Goal: Task Accomplishment & Management: Manage account settings

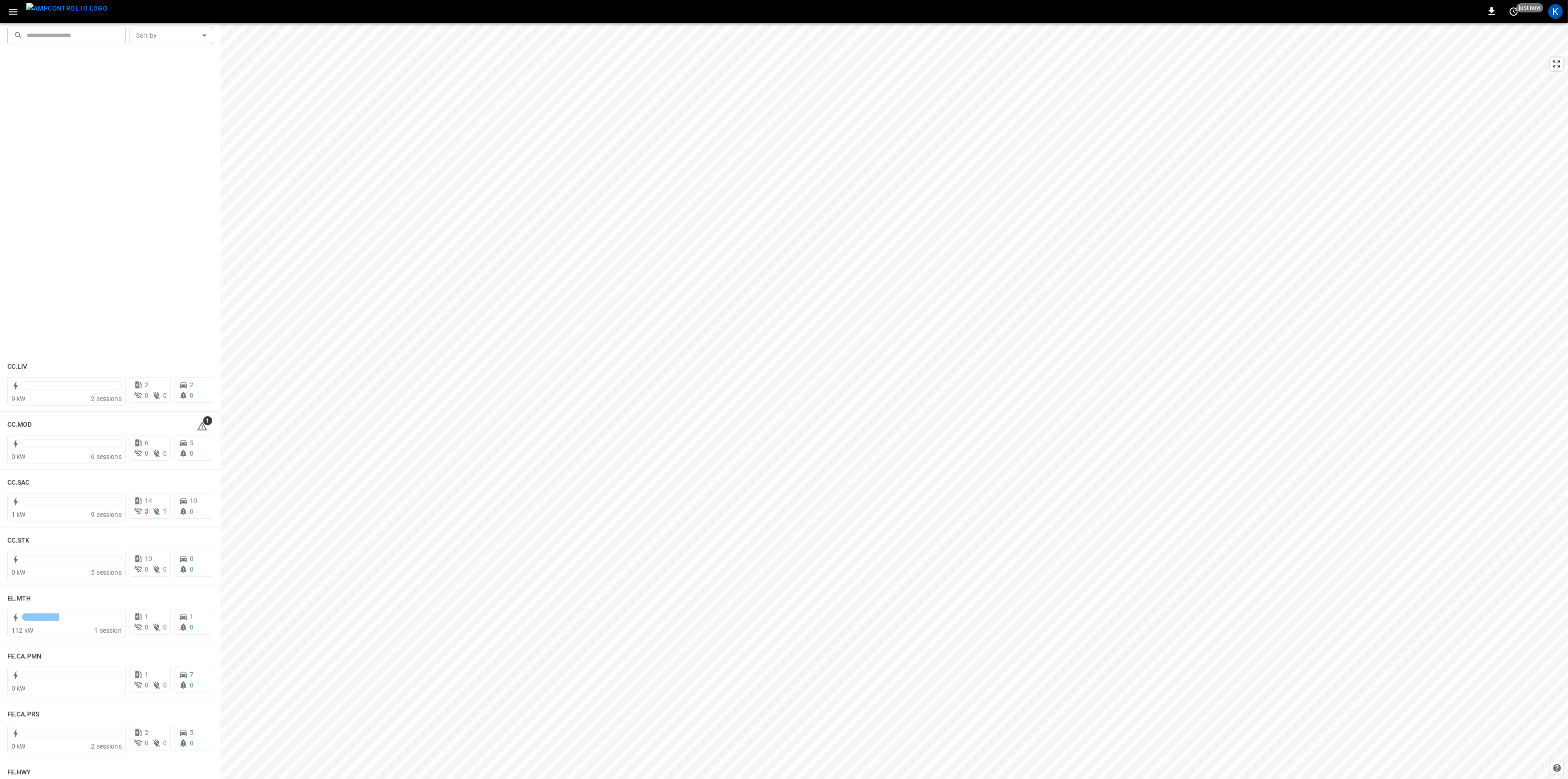
scroll to position [278, 0]
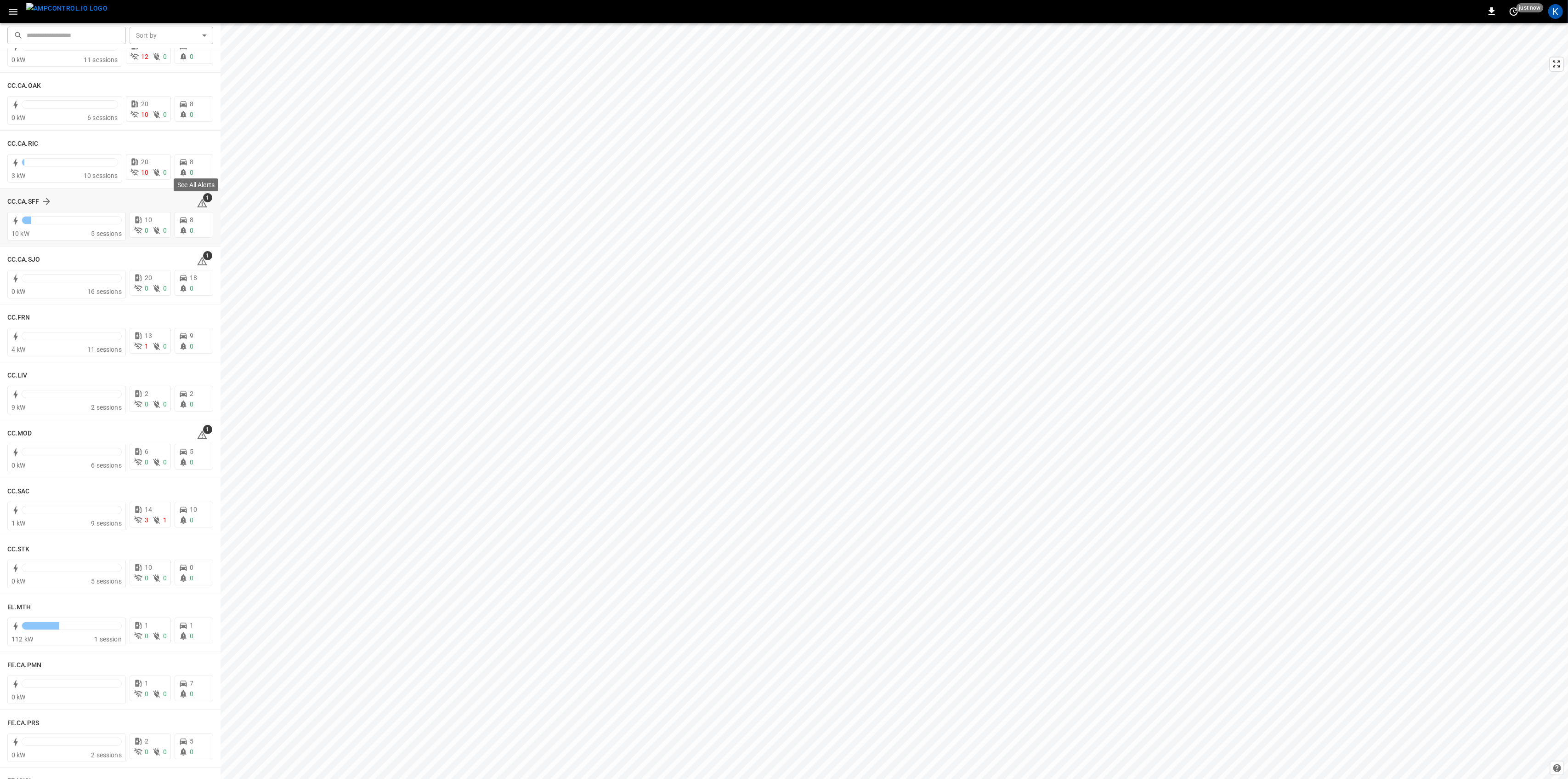
click at [198, 203] on icon at bounding box center [202, 203] width 11 height 11
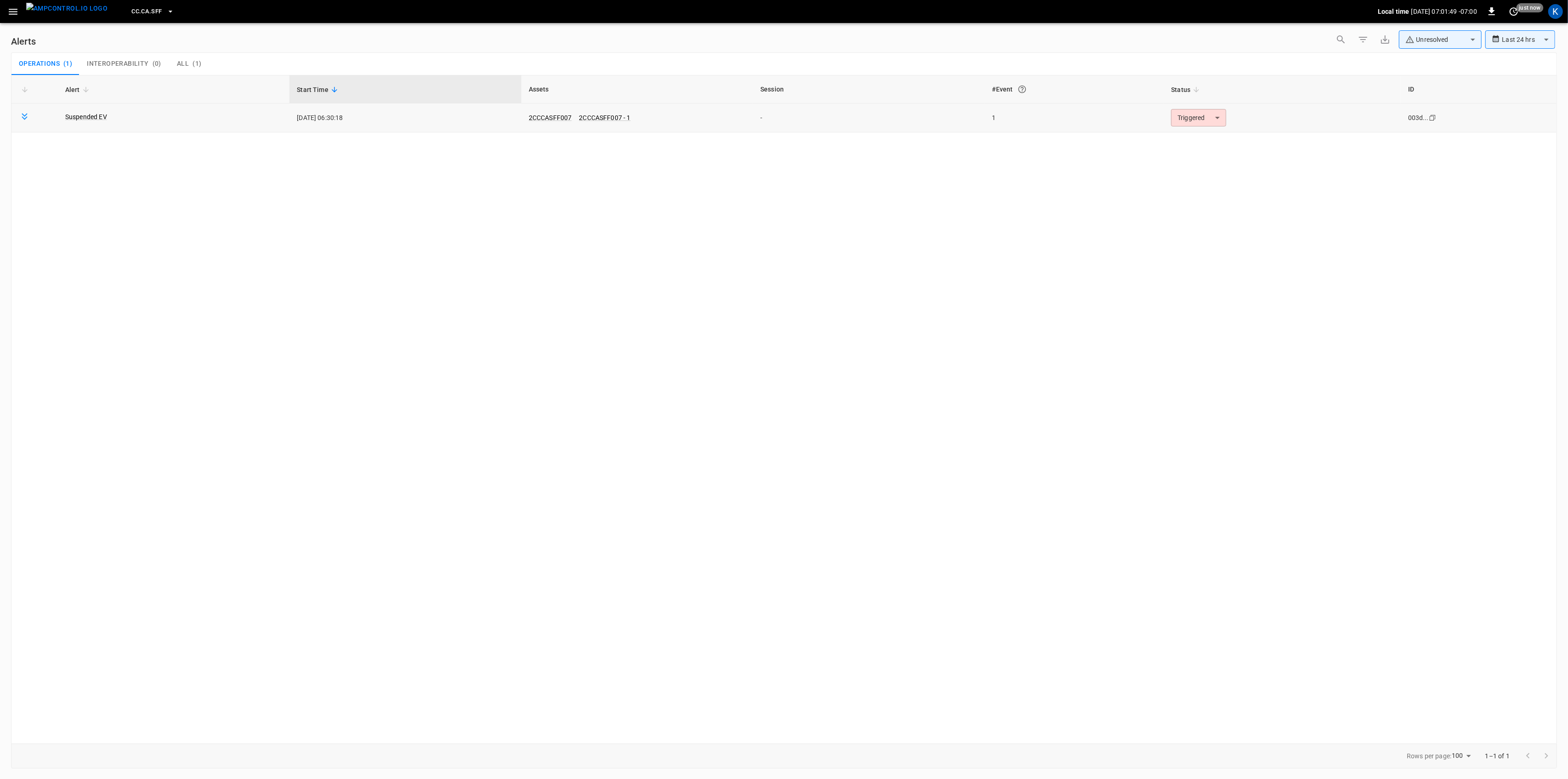
click at [1191, 110] on body "**********" at bounding box center [784, 387] width 1568 height 775
click at [1209, 139] on li "Resolved" at bounding box center [1197, 140] width 58 height 16
click at [10, 9] on icon "button" at bounding box center [13, 12] width 9 height 6
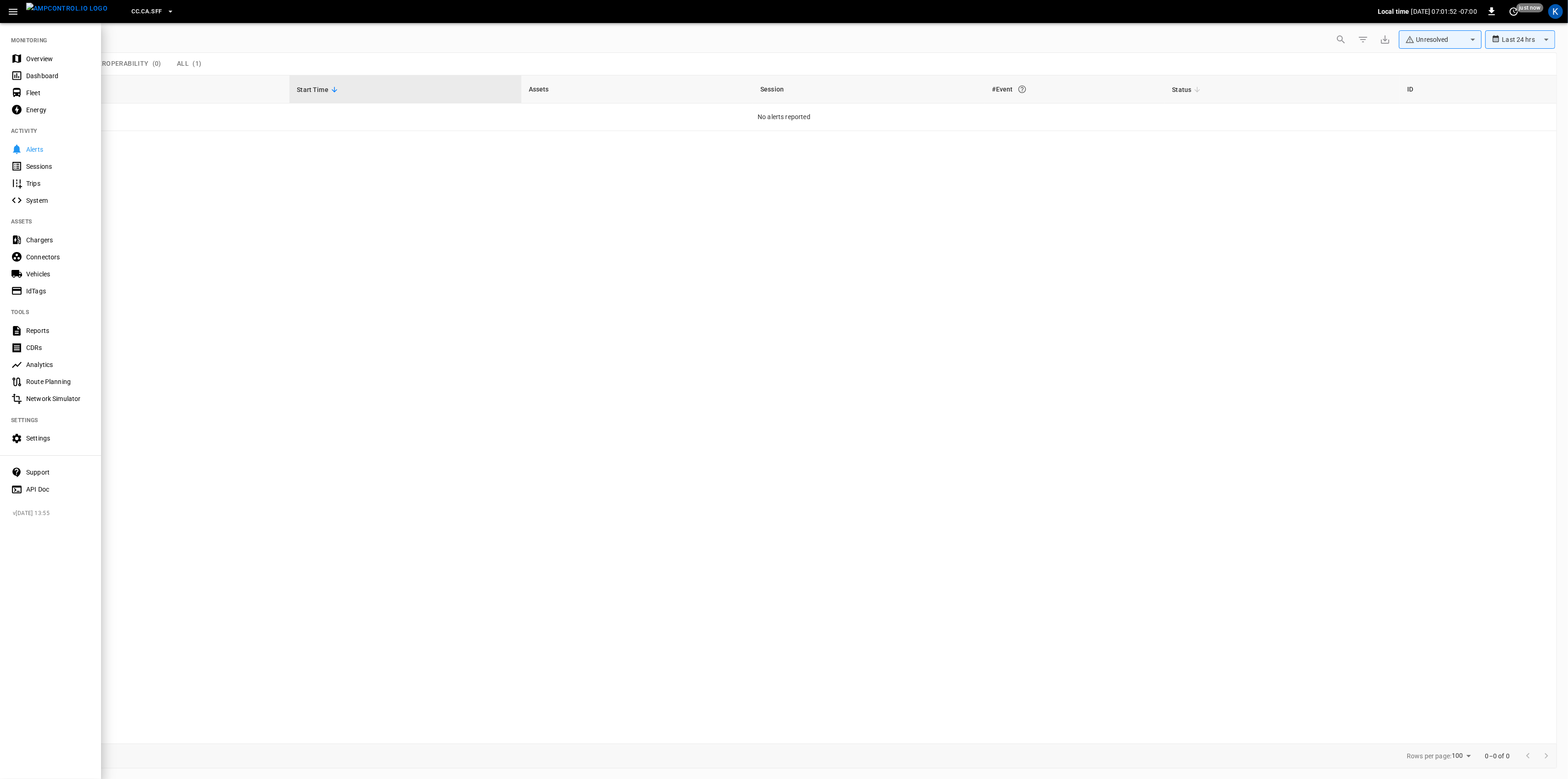
click at [35, 55] on div "Overview" at bounding box center [58, 58] width 64 height 9
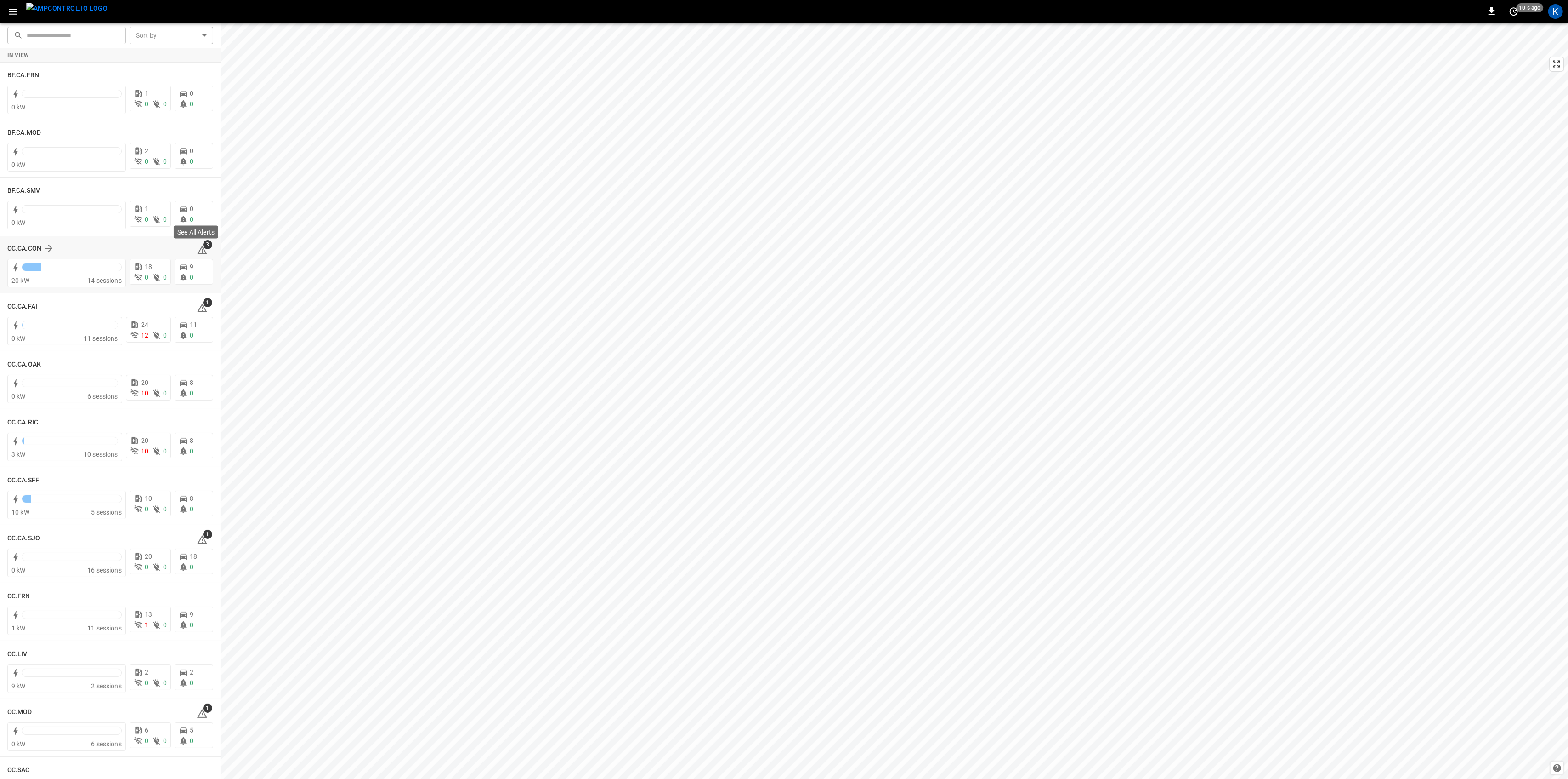
click at [197, 247] on icon at bounding box center [202, 250] width 11 height 11
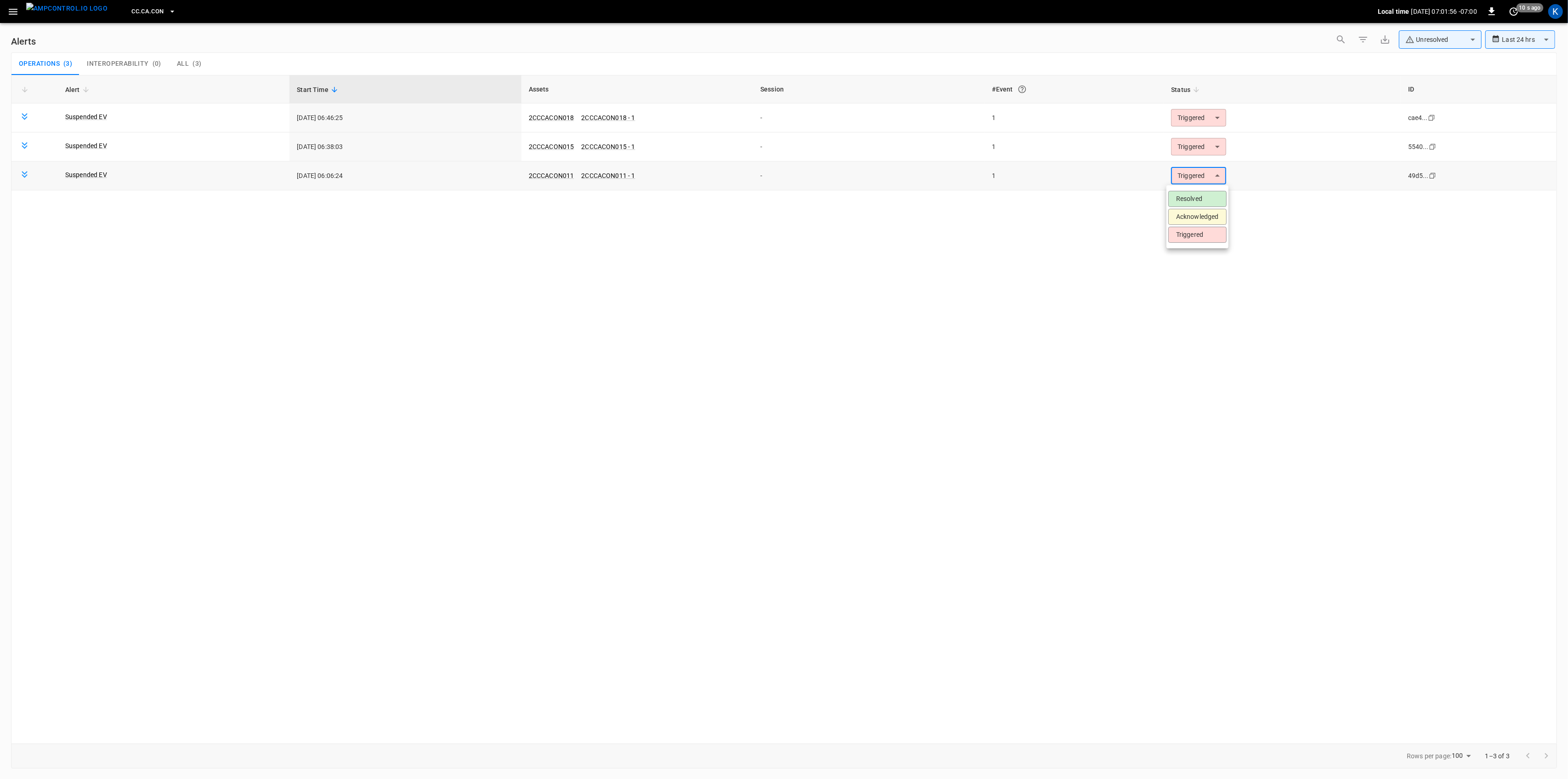
click at [1182, 180] on body "**********" at bounding box center [784, 387] width 1568 height 775
click at [1184, 200] on li "Resolved" at bounding box center [1197, 199] width 58 height 16
click at [1198, 149] on body "**********" at bounding box center [784, 387] width 1568 height 775
click at [1194, 169] on li "Resolved" at bounding box center [1197, 169] width 58 height 16
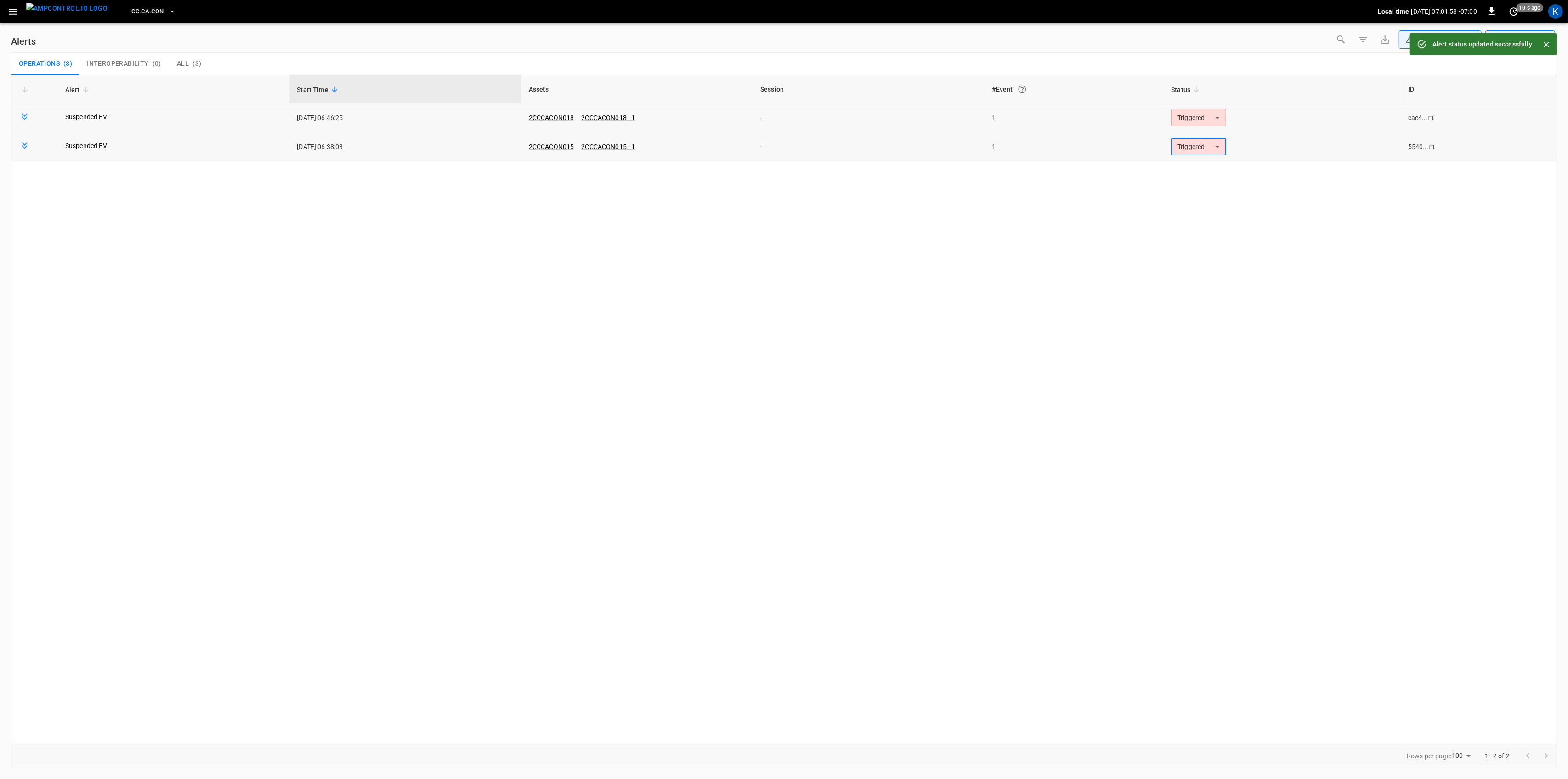
click at [1199, 119] on body "**********" at bounding box center [784, 387] width 1568 height 775
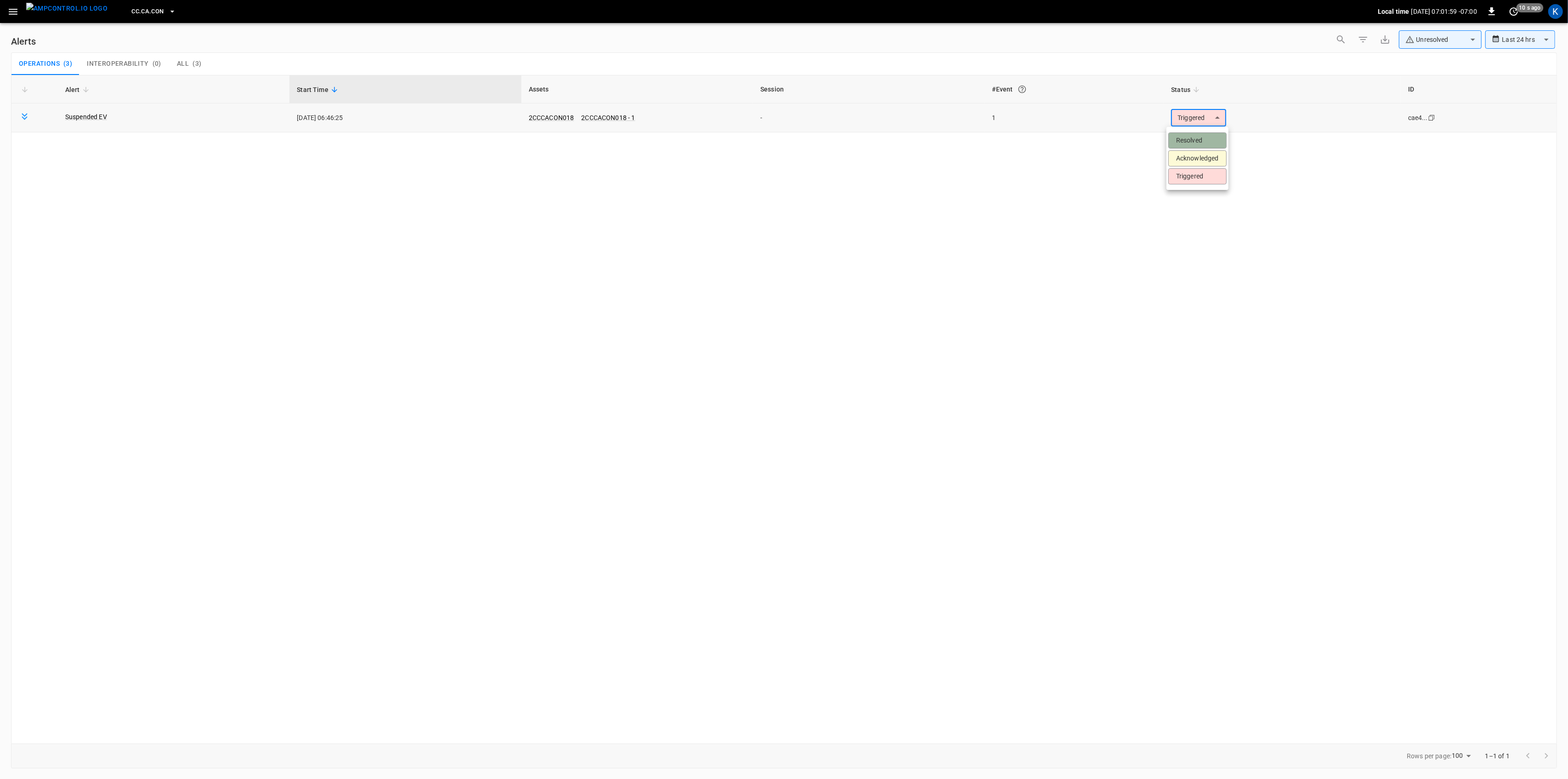
click at [1197, 135] on li "Resolved" at bounding box center [1197, 140] width 58 height 16
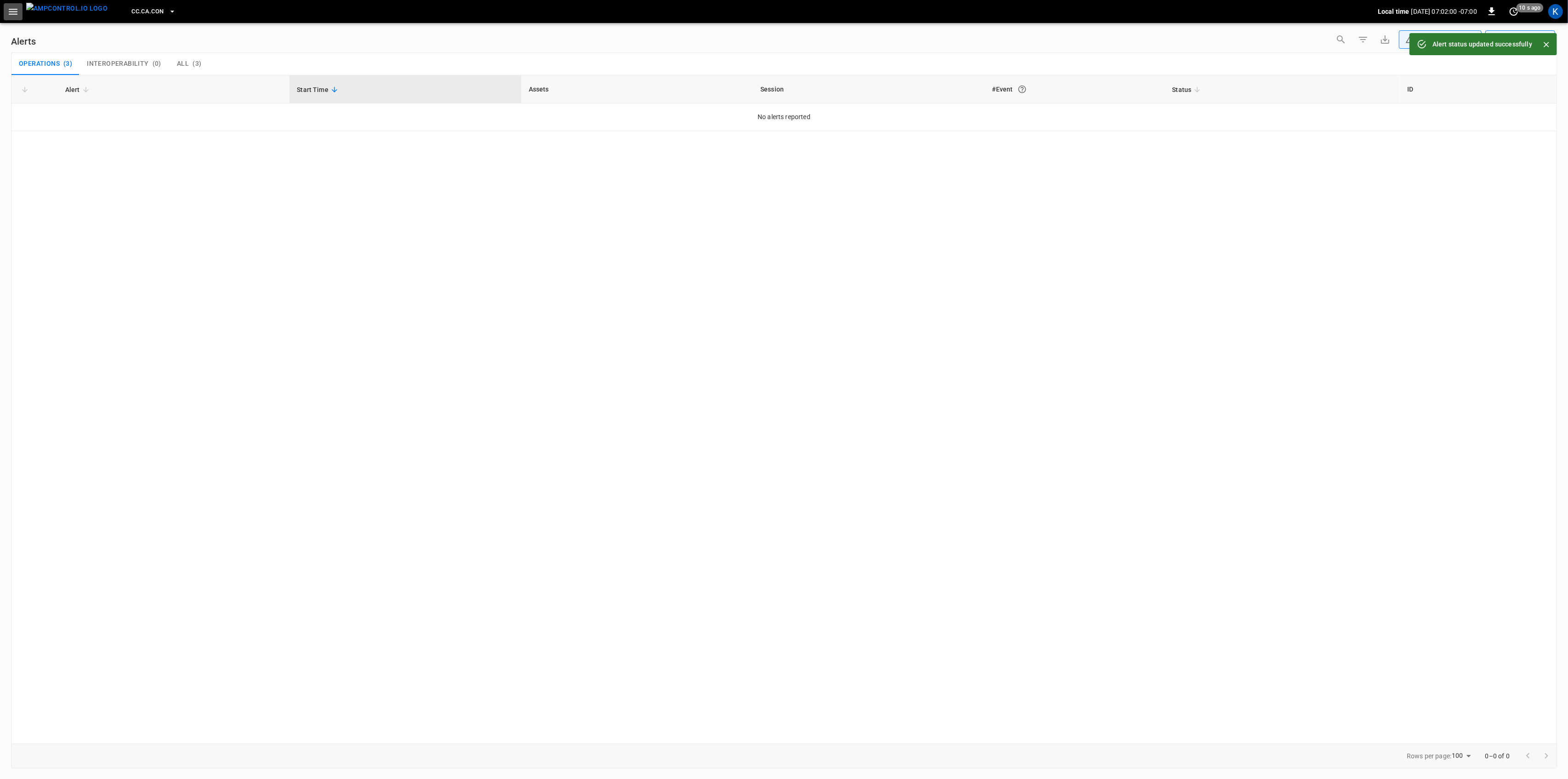
click at [7, 10] on icon "button" at bounding box center [13, 12] width 12 height 12
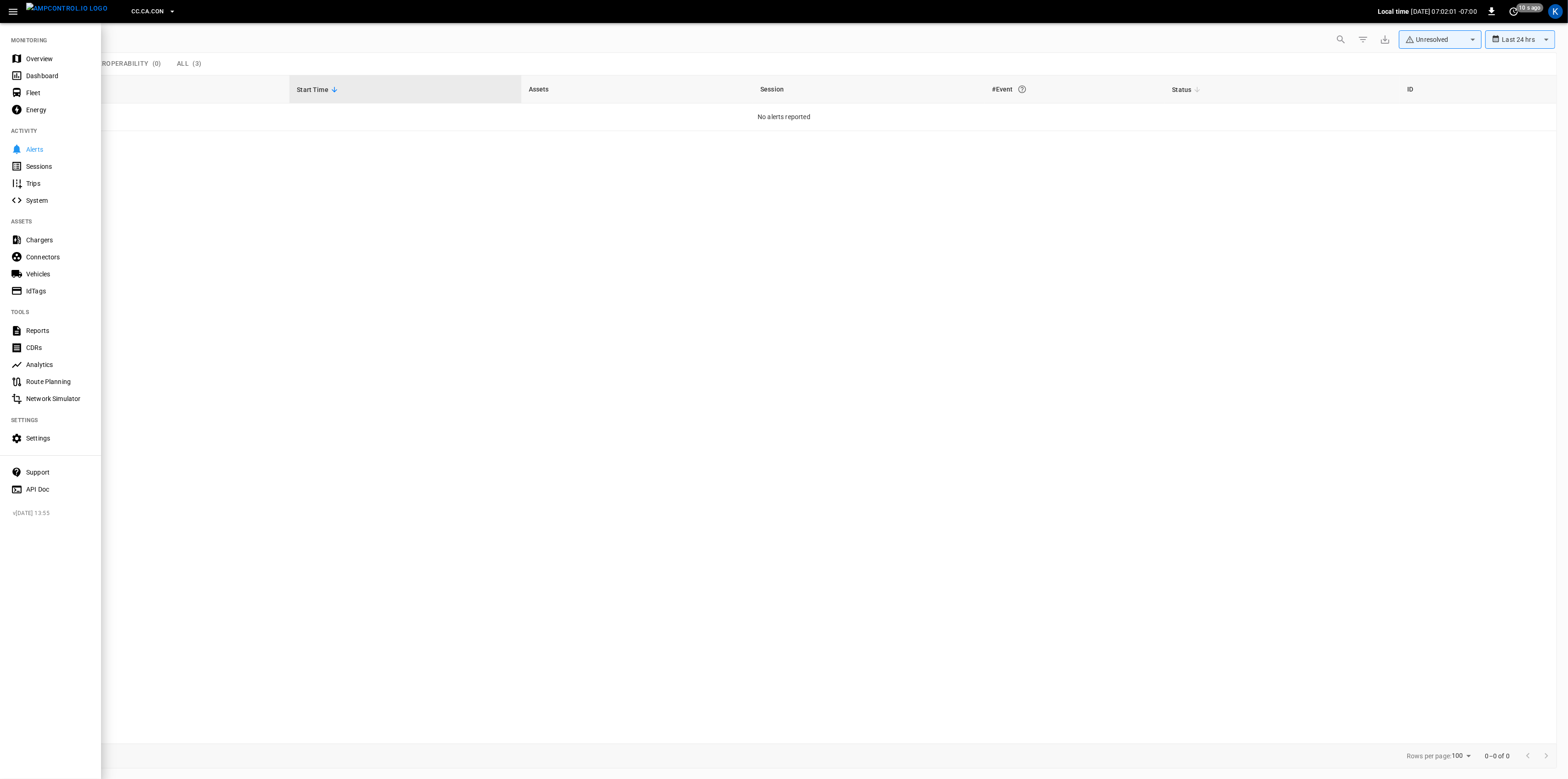
click at [31, 52] on div "Overview" at bounding box center [51, 58] width 101 height 17
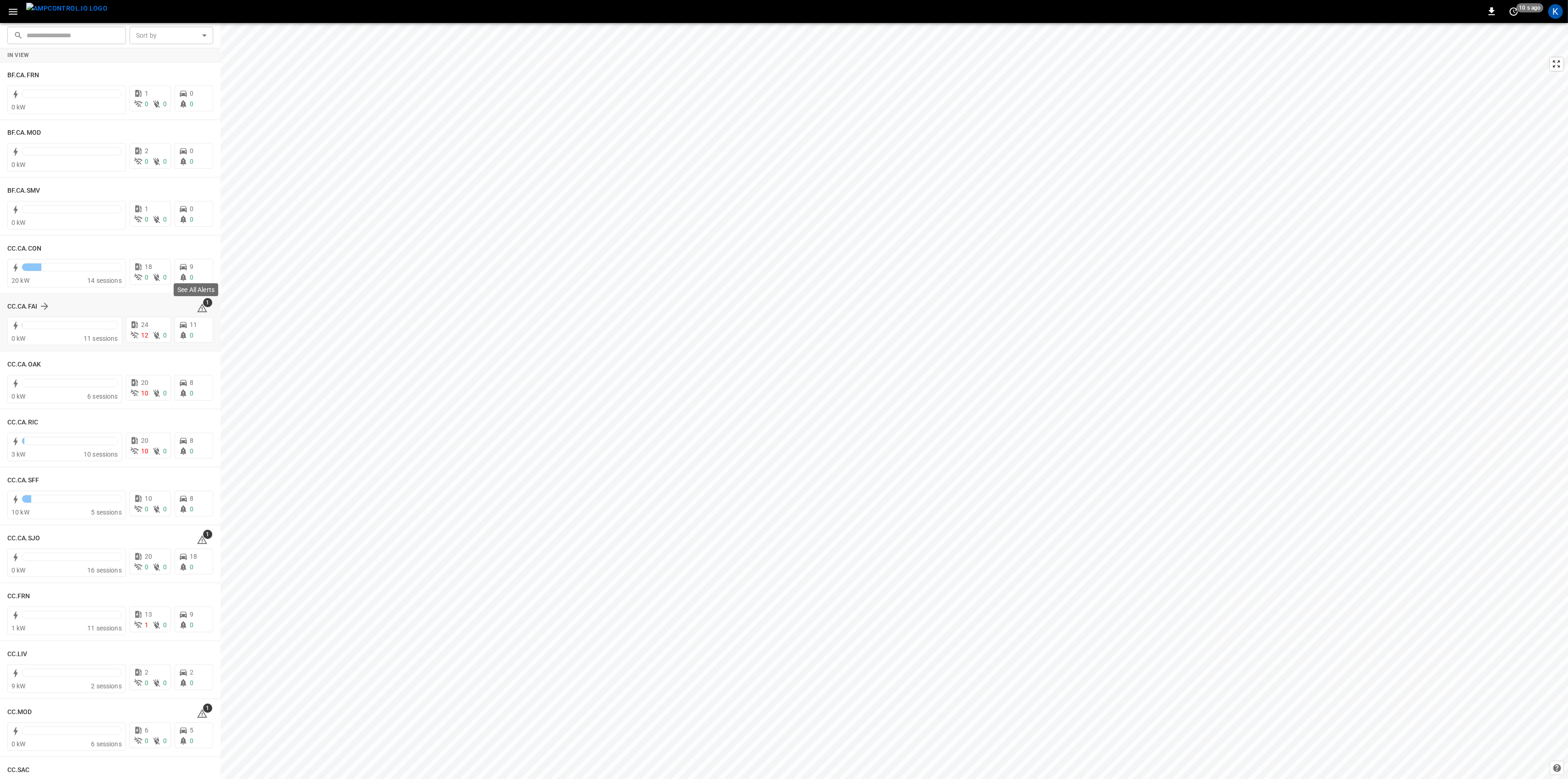
click at [197, 306] on icon at bounding box center [202, 308] width 10 height 9
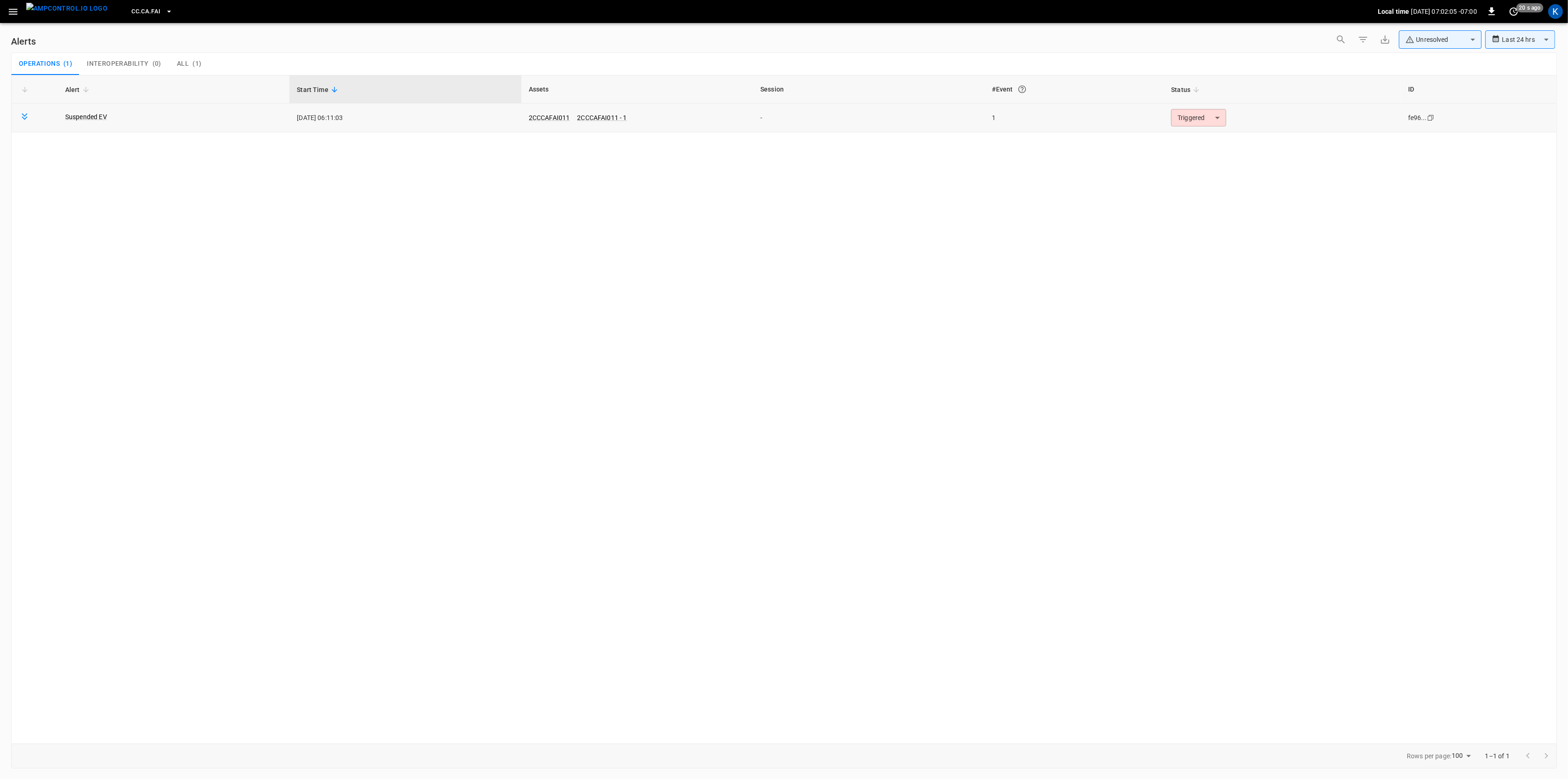
click at [1204, 125] on body "**********" at bounding box center [784, 387] width 1568 height 775
click at [1195, 143] on li "Resolved" at bounding box center [1197, 140] width 58 height 16
click at [7, 7] on button "button" at bounding box center [13, 12] width 19 height 17
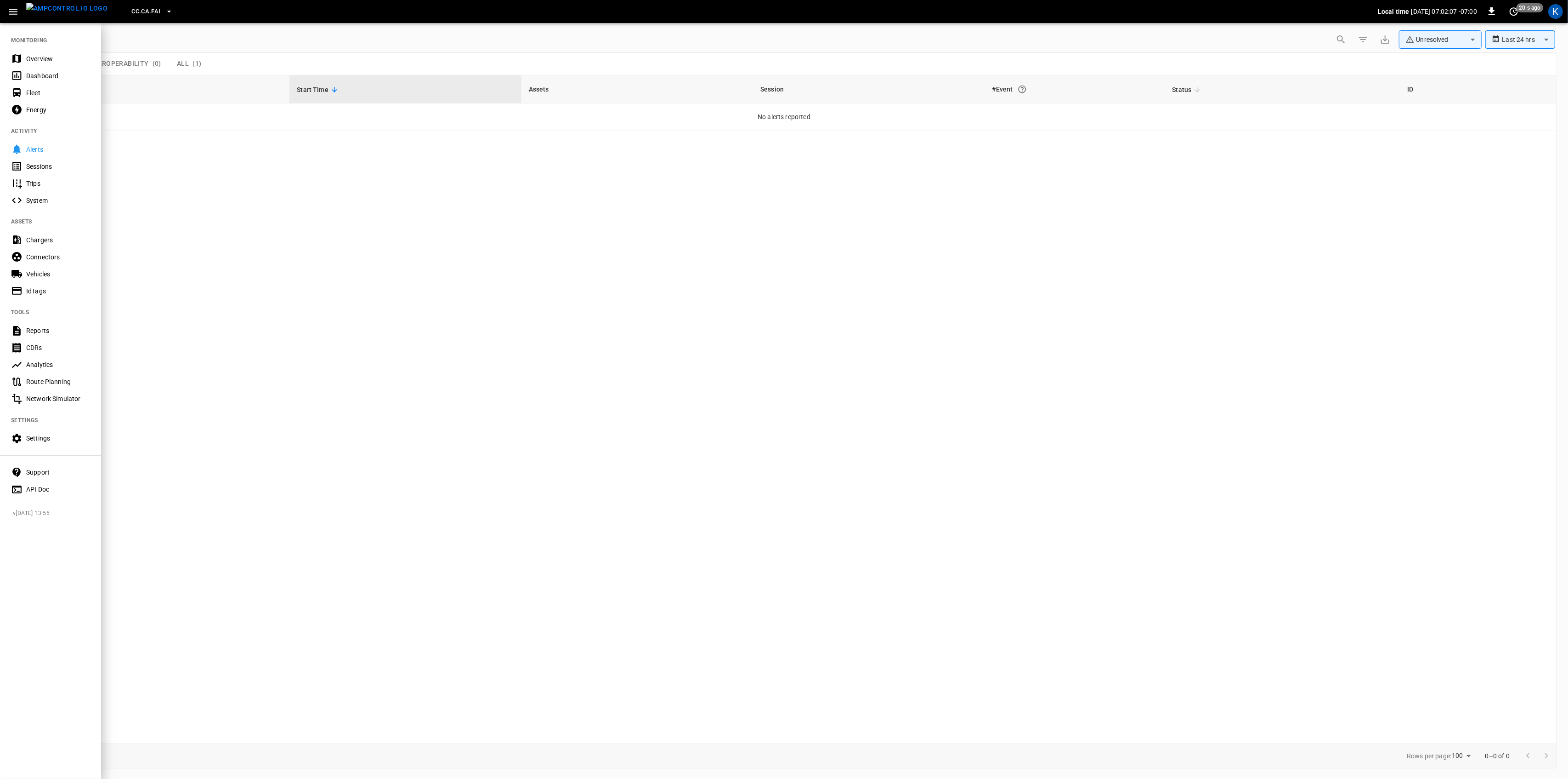
click at [19, 60] on icon at bounding box center [16, 58] width 9 height 9
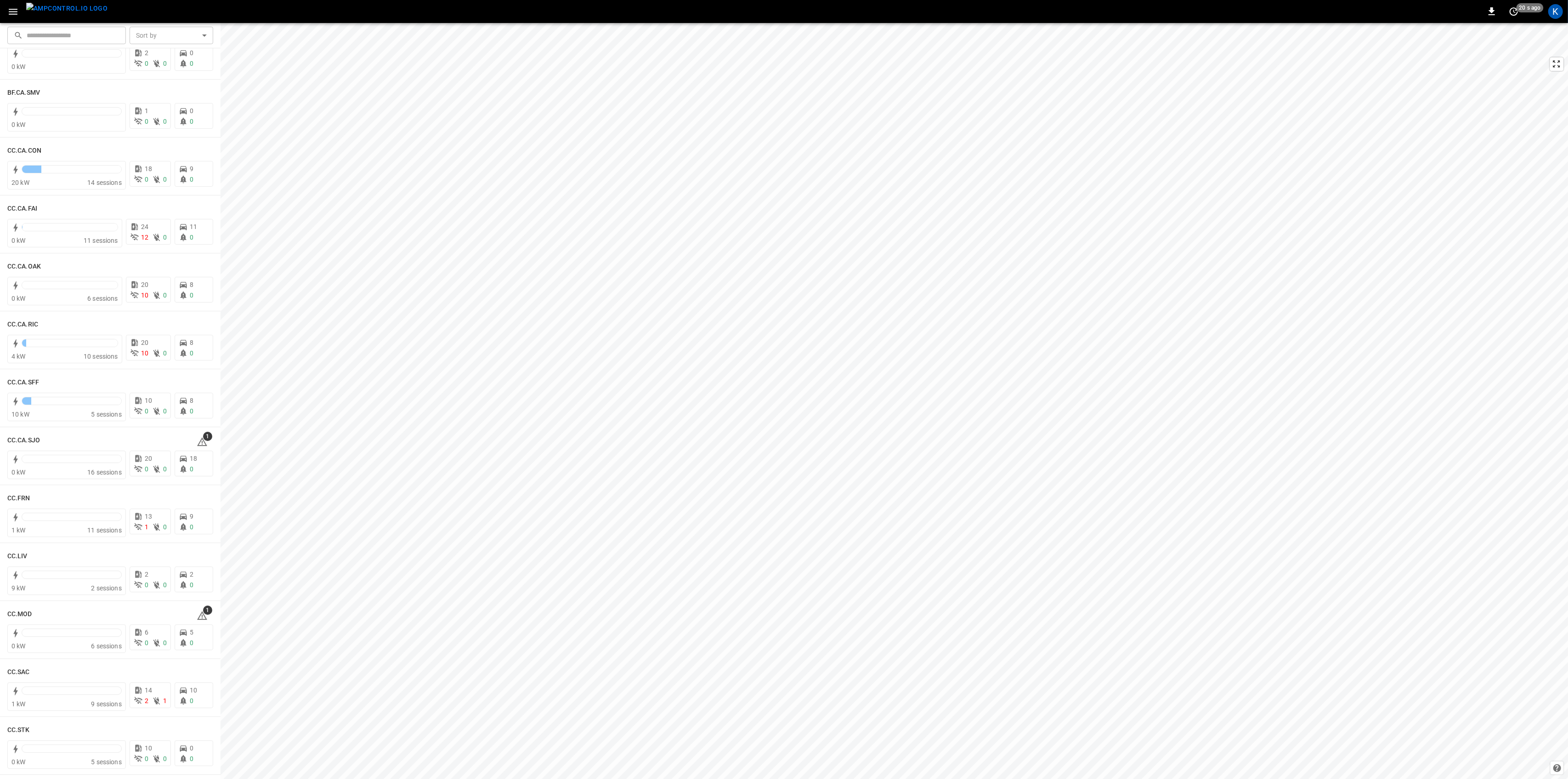
scroll to position [368, 0]
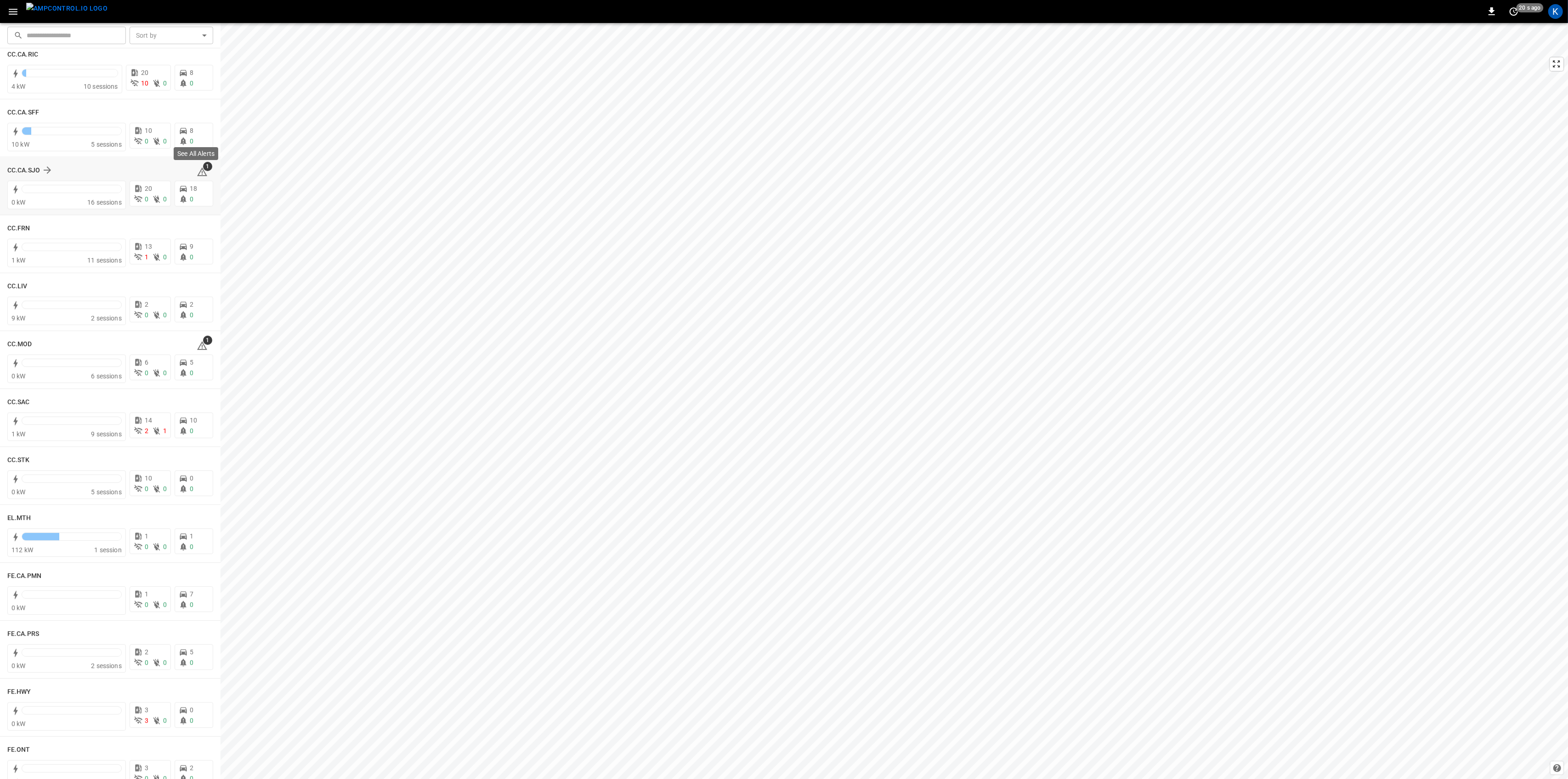
click at [203, 168] on span "1" at bounding box center [208, 166] width 9 height 9
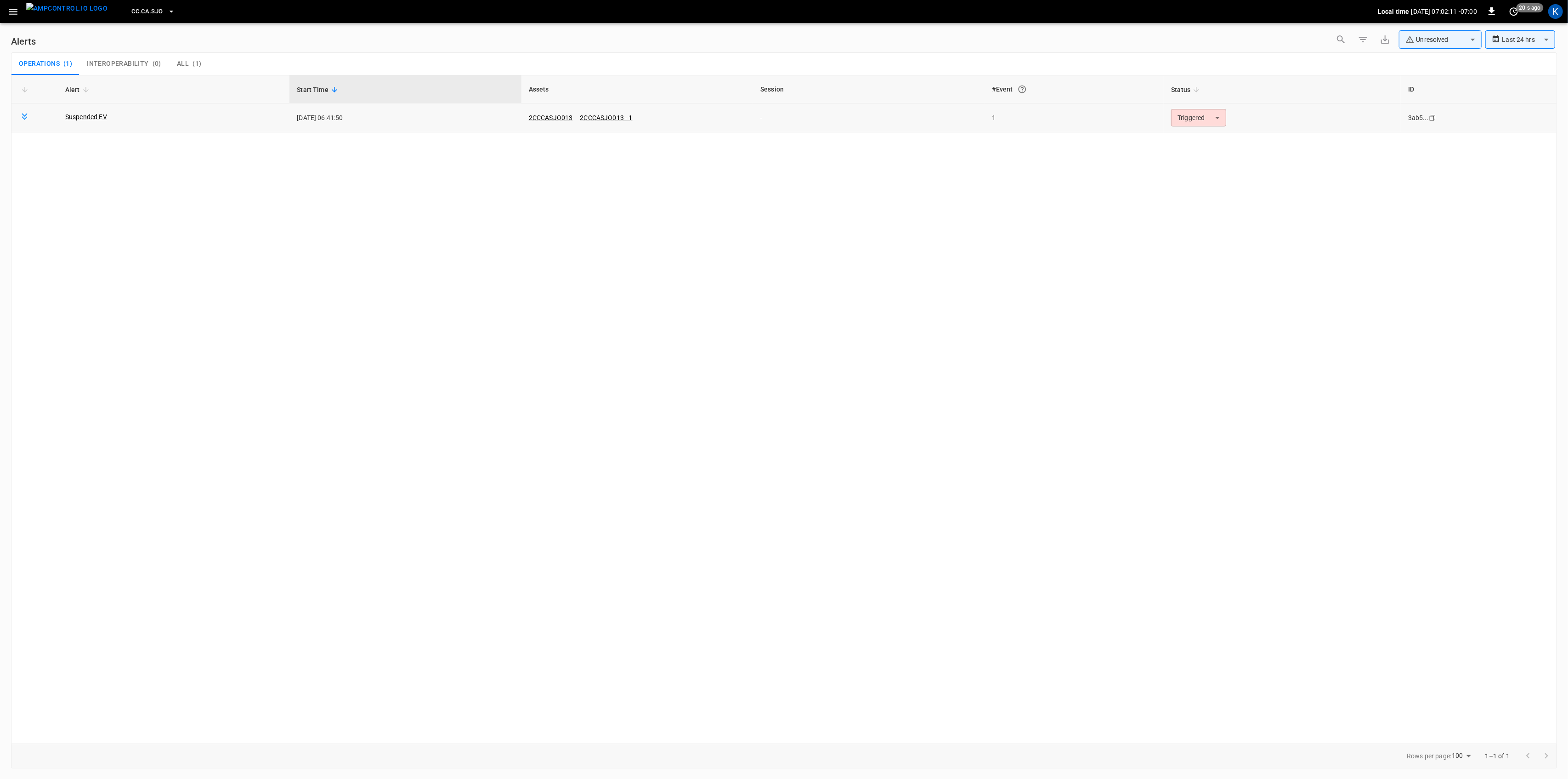
click at [1183, 113] on body "**********" at bounding box center [784, 387] width 1568 height 775
click at [1192, 135] on li "Resolved" at bounding box center [1197, 140] width 58 height 16
click at [7, 9] on button "button" at bounding box center [13, 12] width 19 height 17
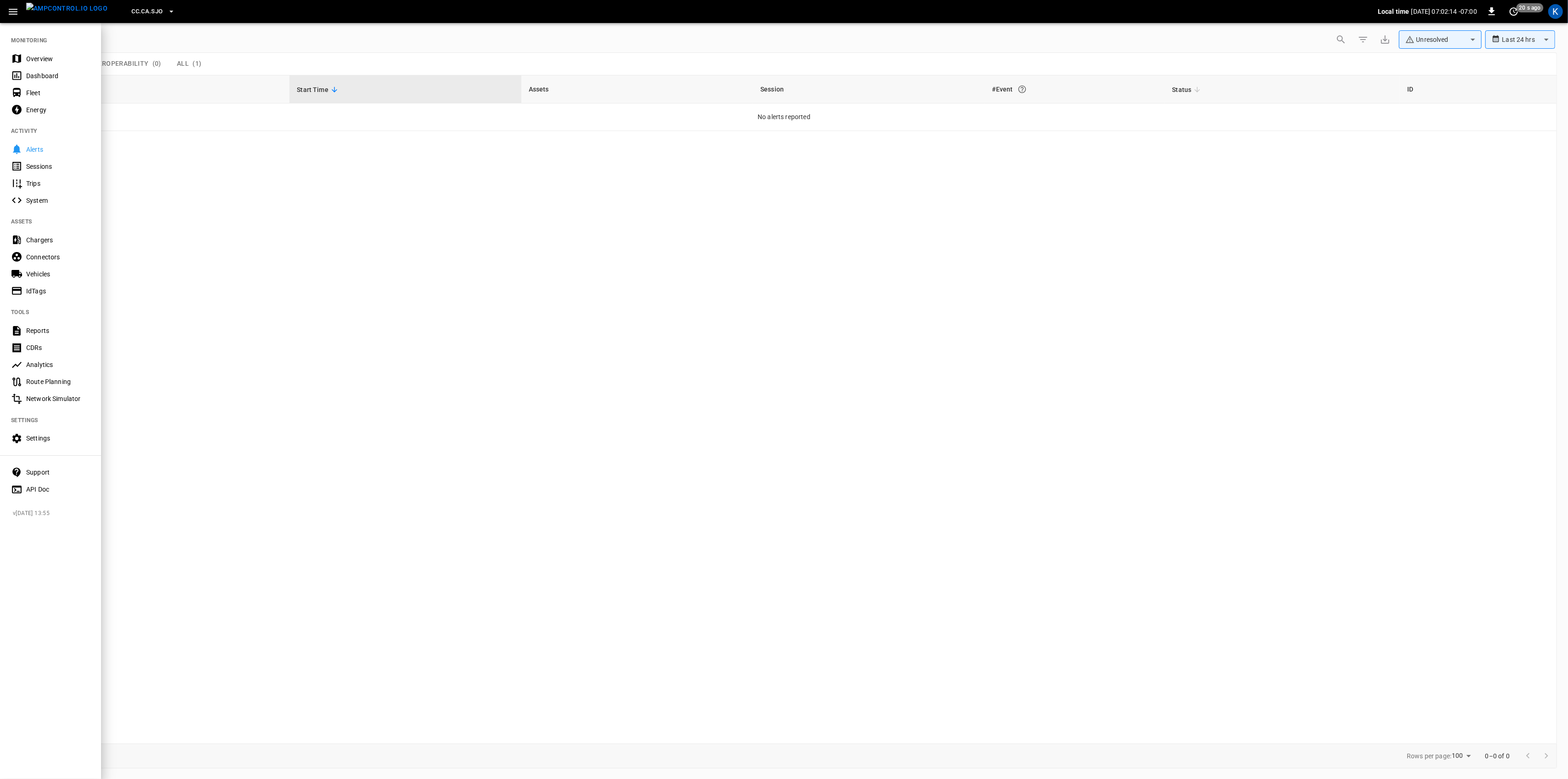
click at [27, 62] on div "Overview" at bounding box center [58, 58] width 64 height 9
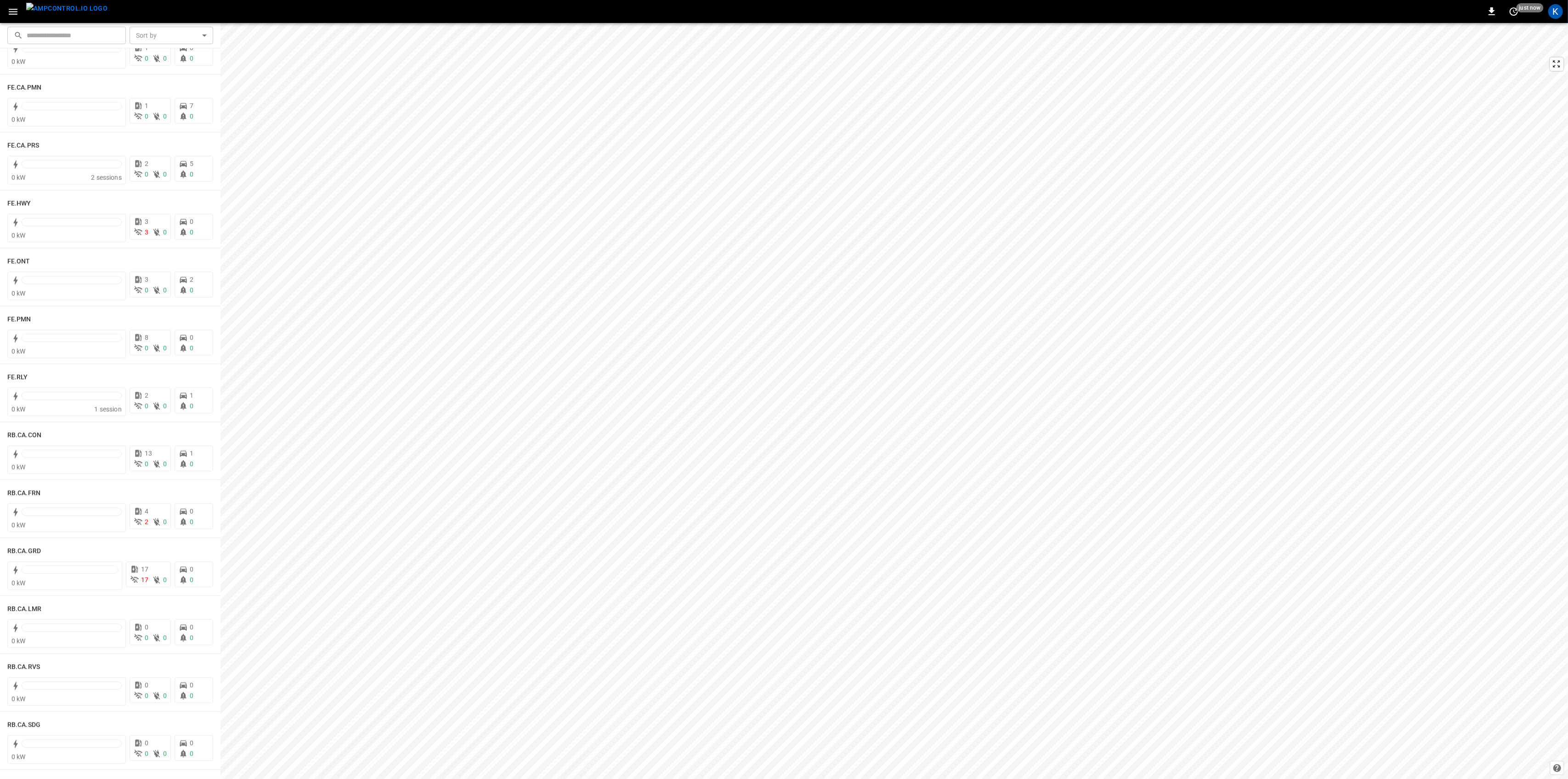
scroll to position [858, 0]
click at [52, 576] on div at bounding box center [69, 569] width 96 height 13
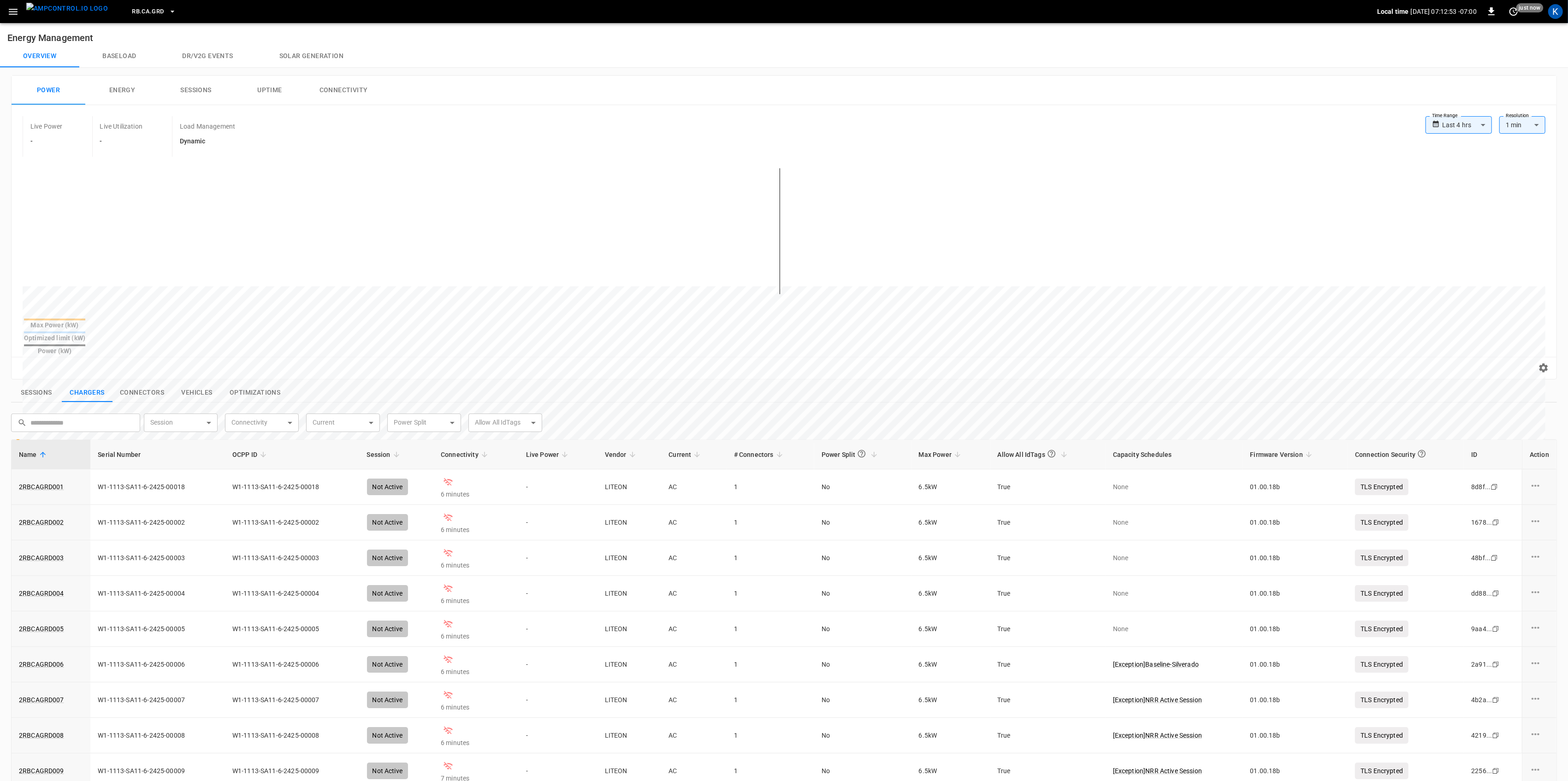
click at [7, 12] on button "button" at bounding box center [13, 12] width 19 height 17
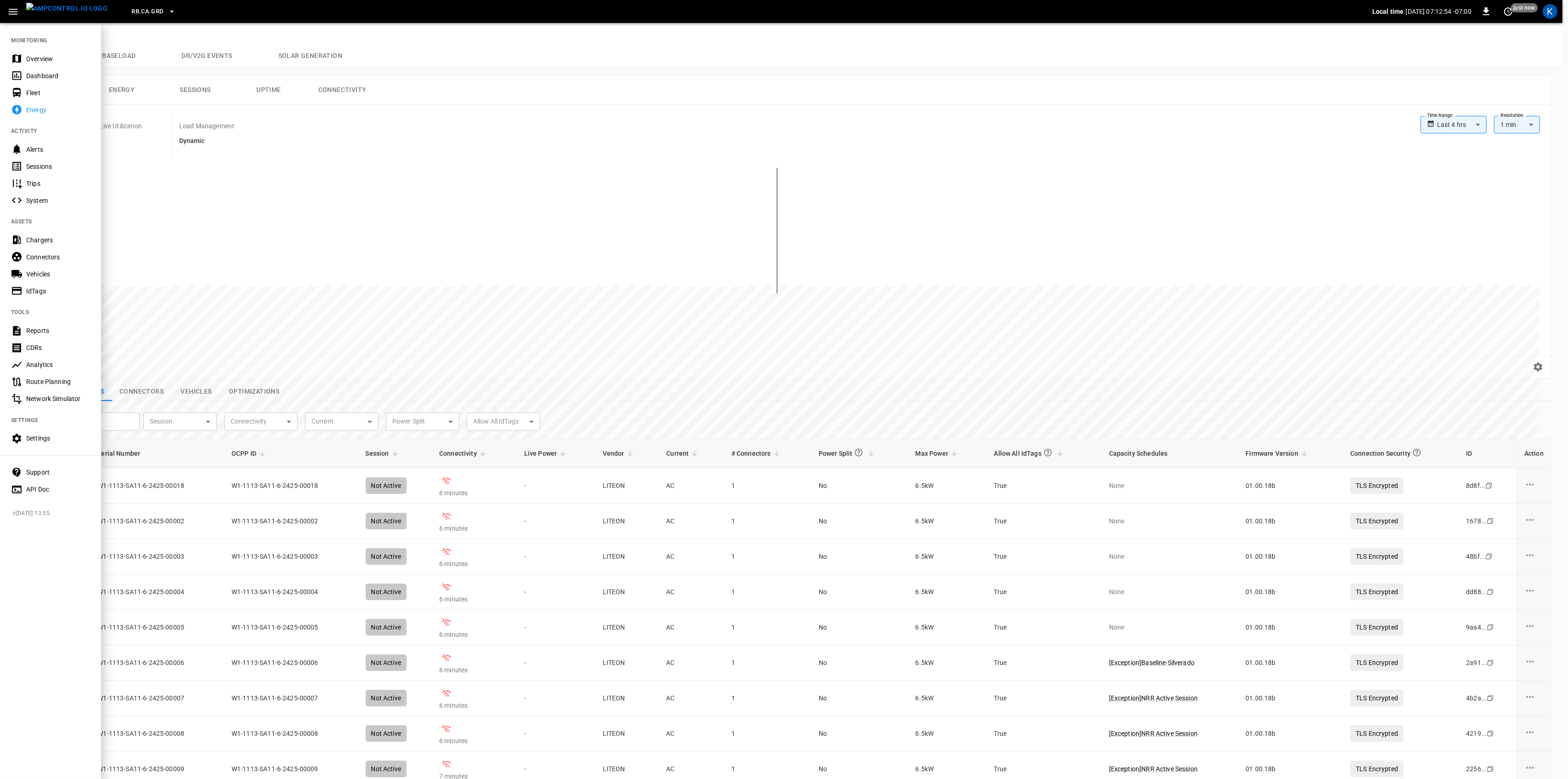
click at [35, 54] on div "Overview" at bounding box center [58, 58] width 64 height 9
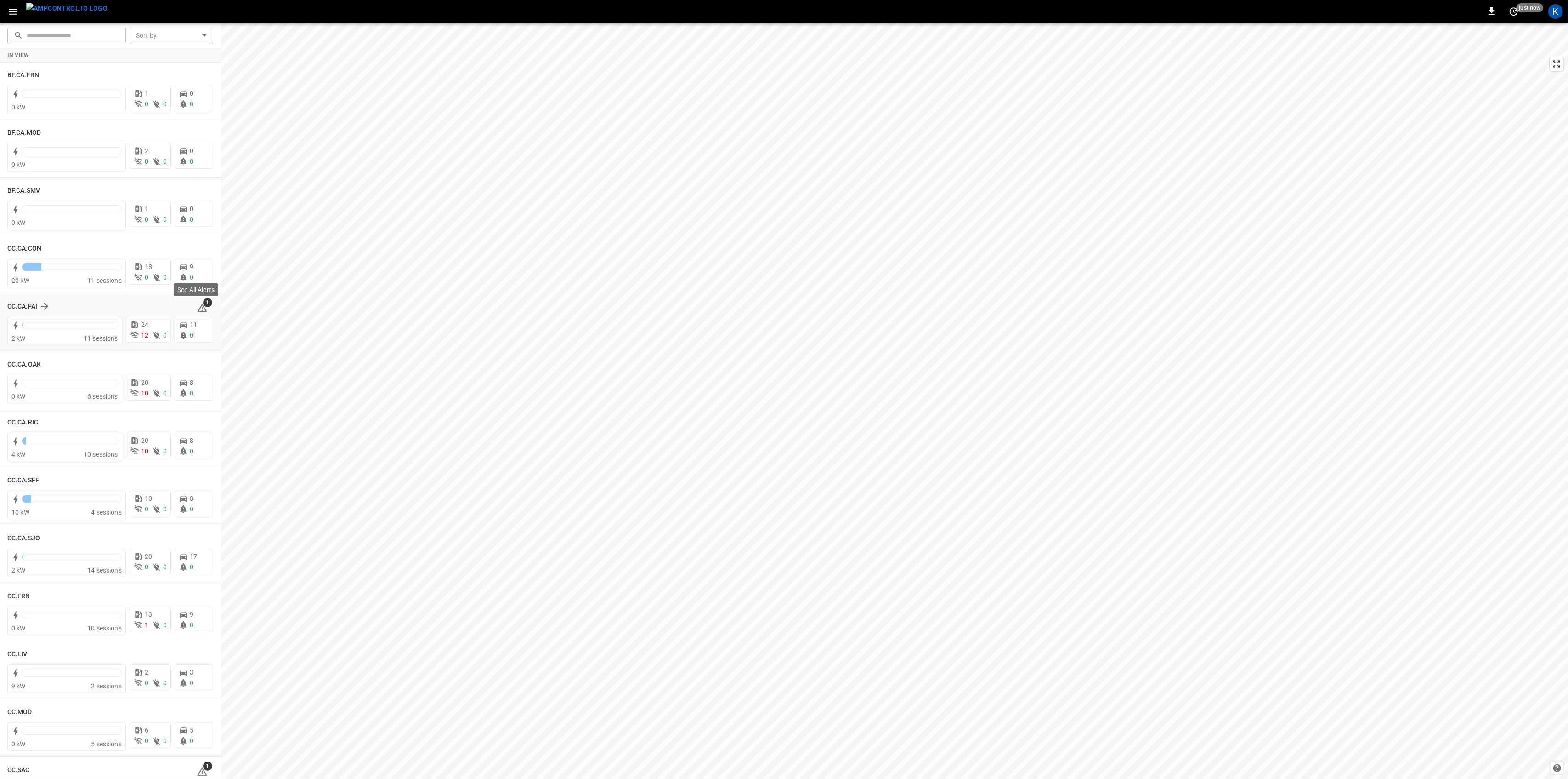
click at [203, 303] on span "1" at bounding box center [208, 302] width 9 height 9
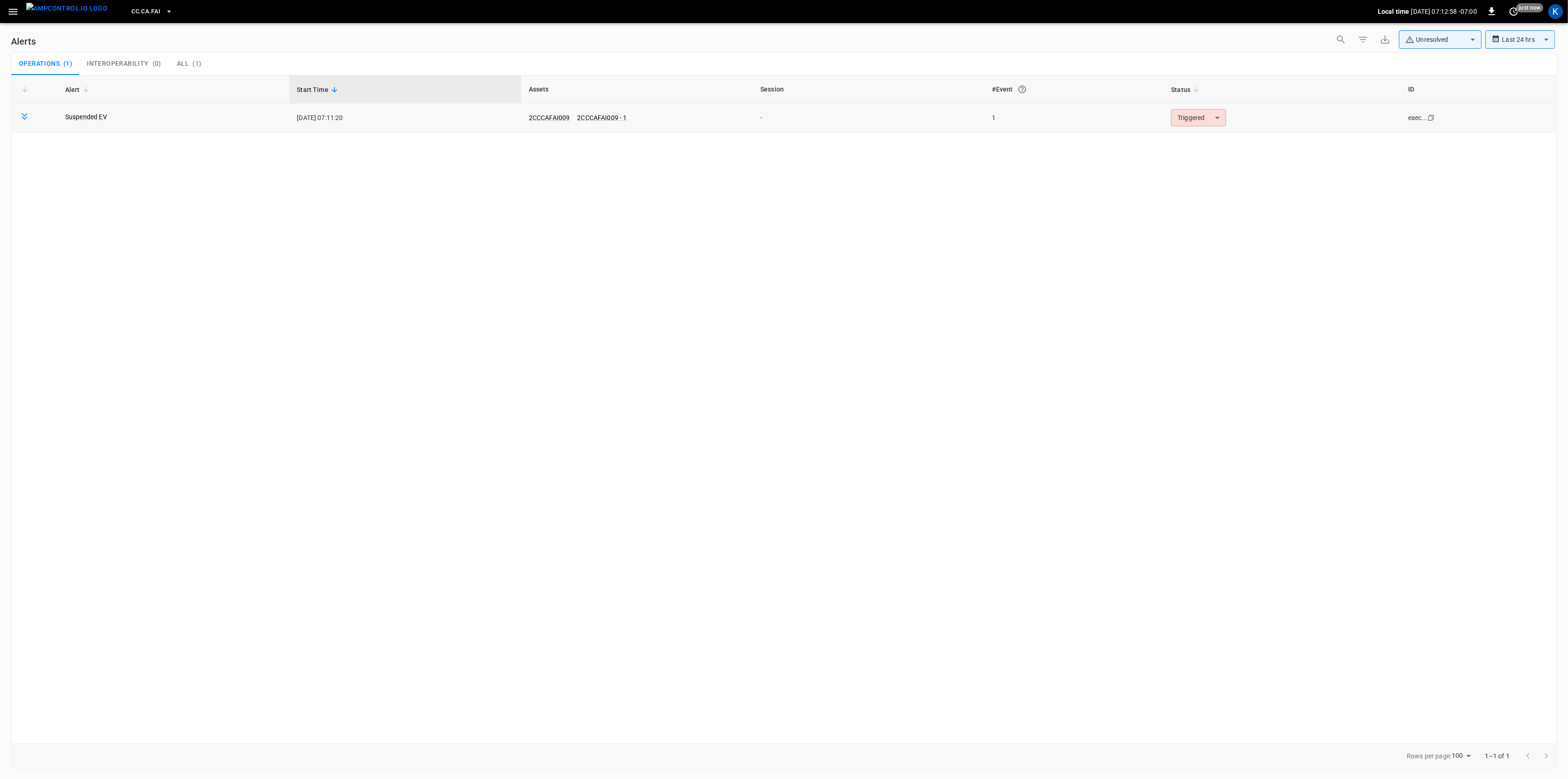
click at [1217, 121] on body "**********" at bounding box center [784, 387] width 1568 height 775
click at [1199, 138] on li "Resolved" at bounding box center [1197, 140] width 58 height 16
click at [10, 10] on icon "button" at bounding box center [13, 12] width 12 height 12
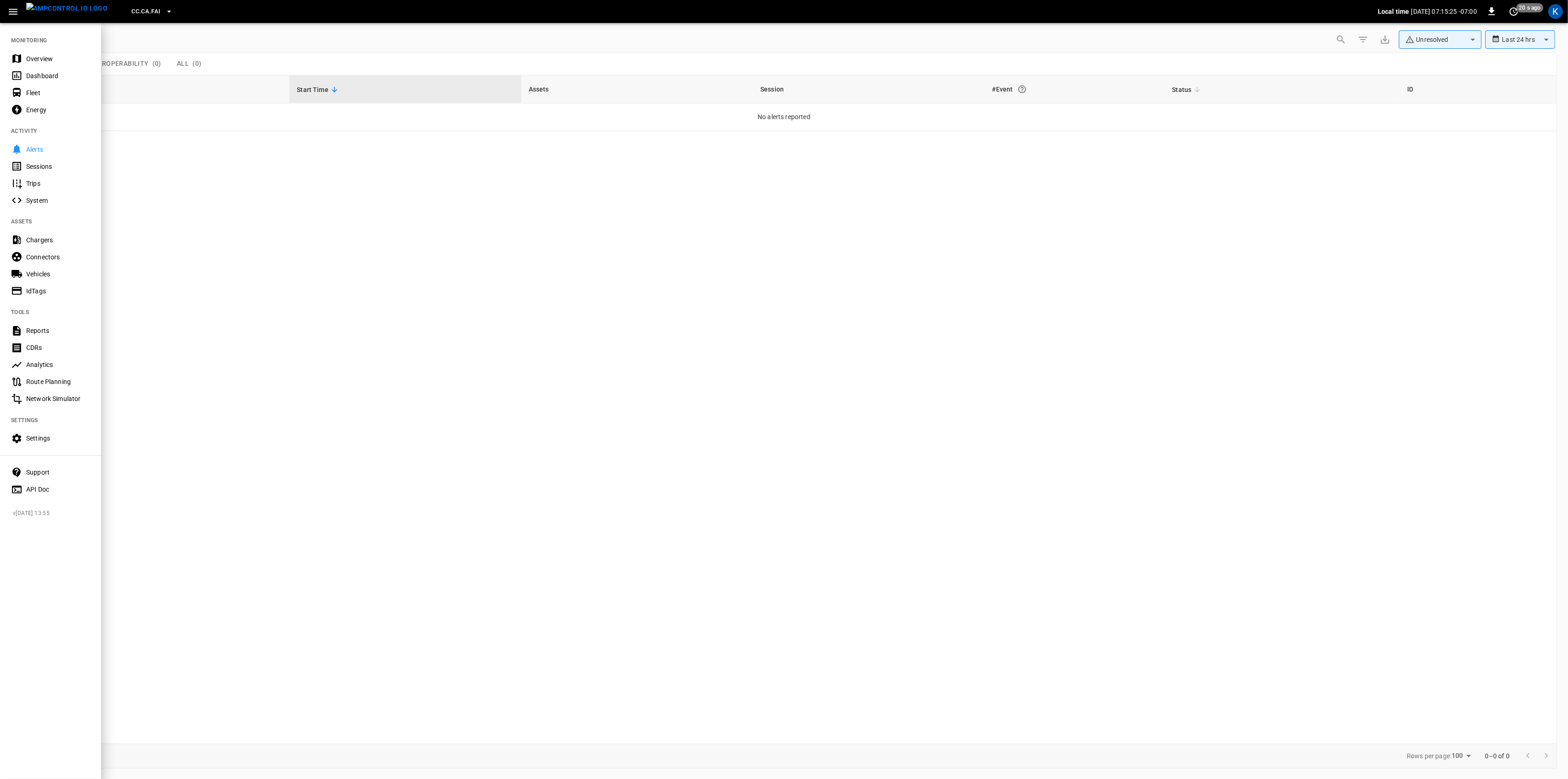
click at [40, 55] on div "Overview" at bounding box center [58, 58] width 64 height 9
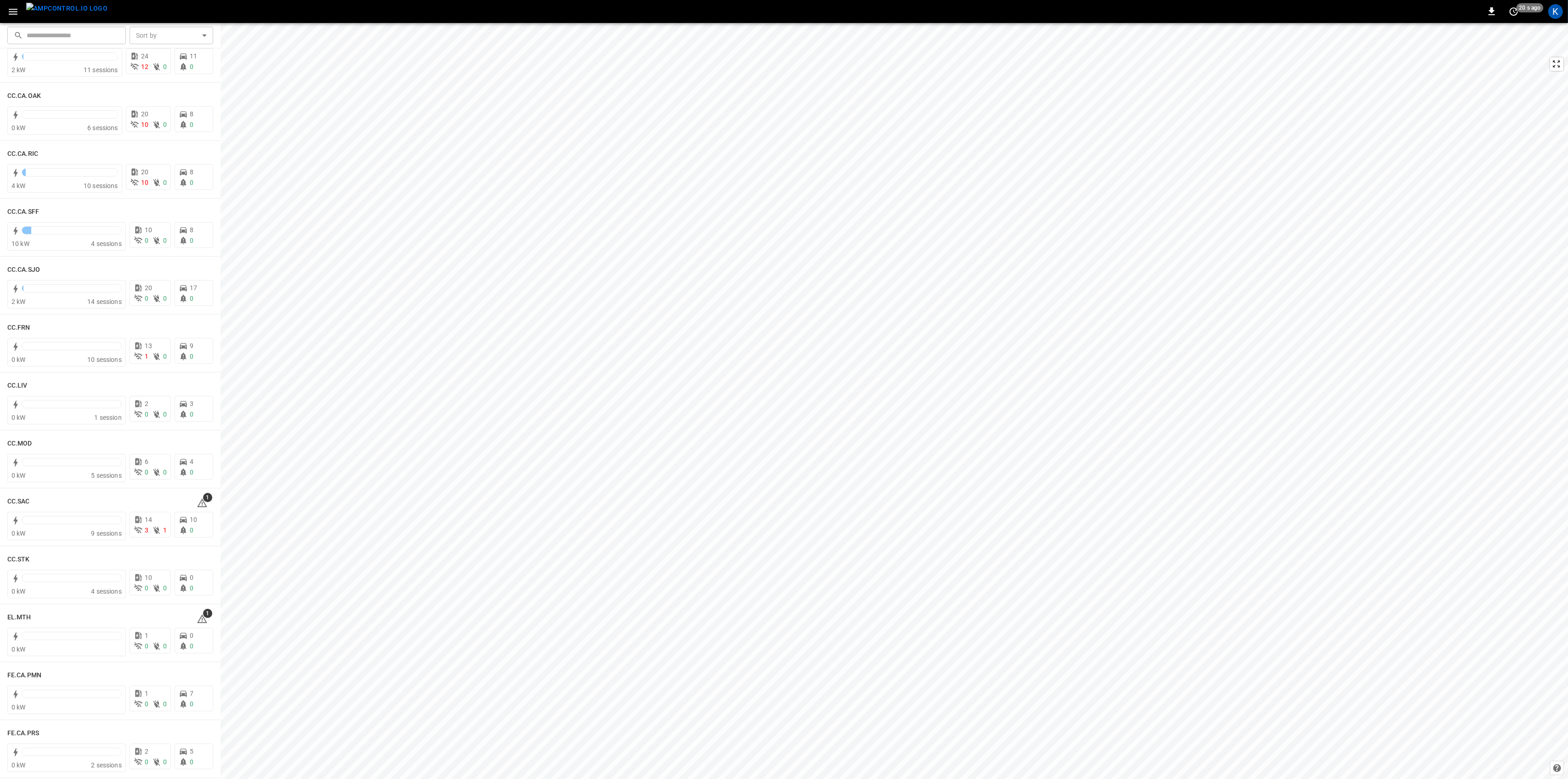
scroll to position [429, 0]
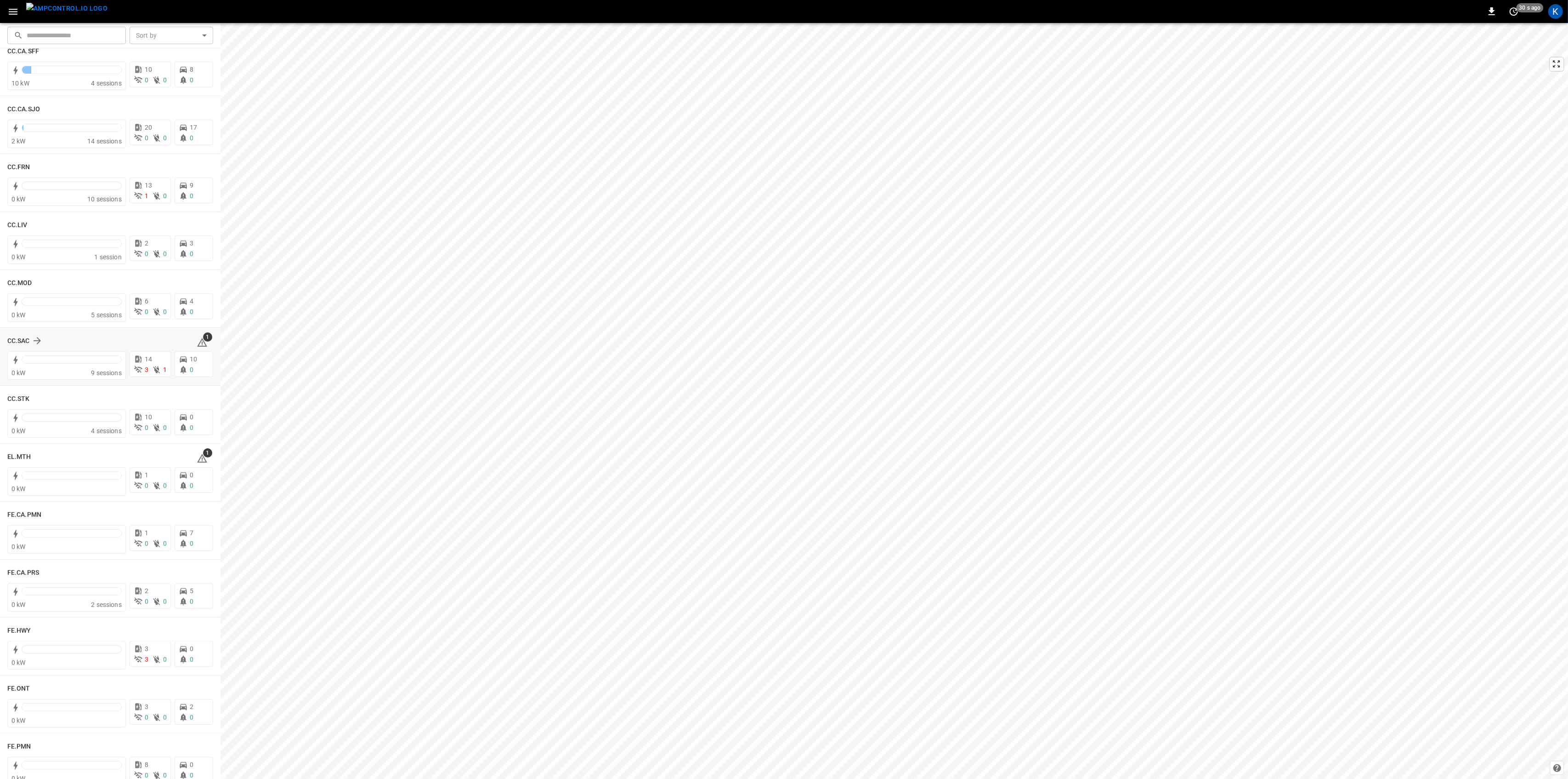
click at [203, 339] on span "1" at bounding box center [208, 337] width 9 height 9
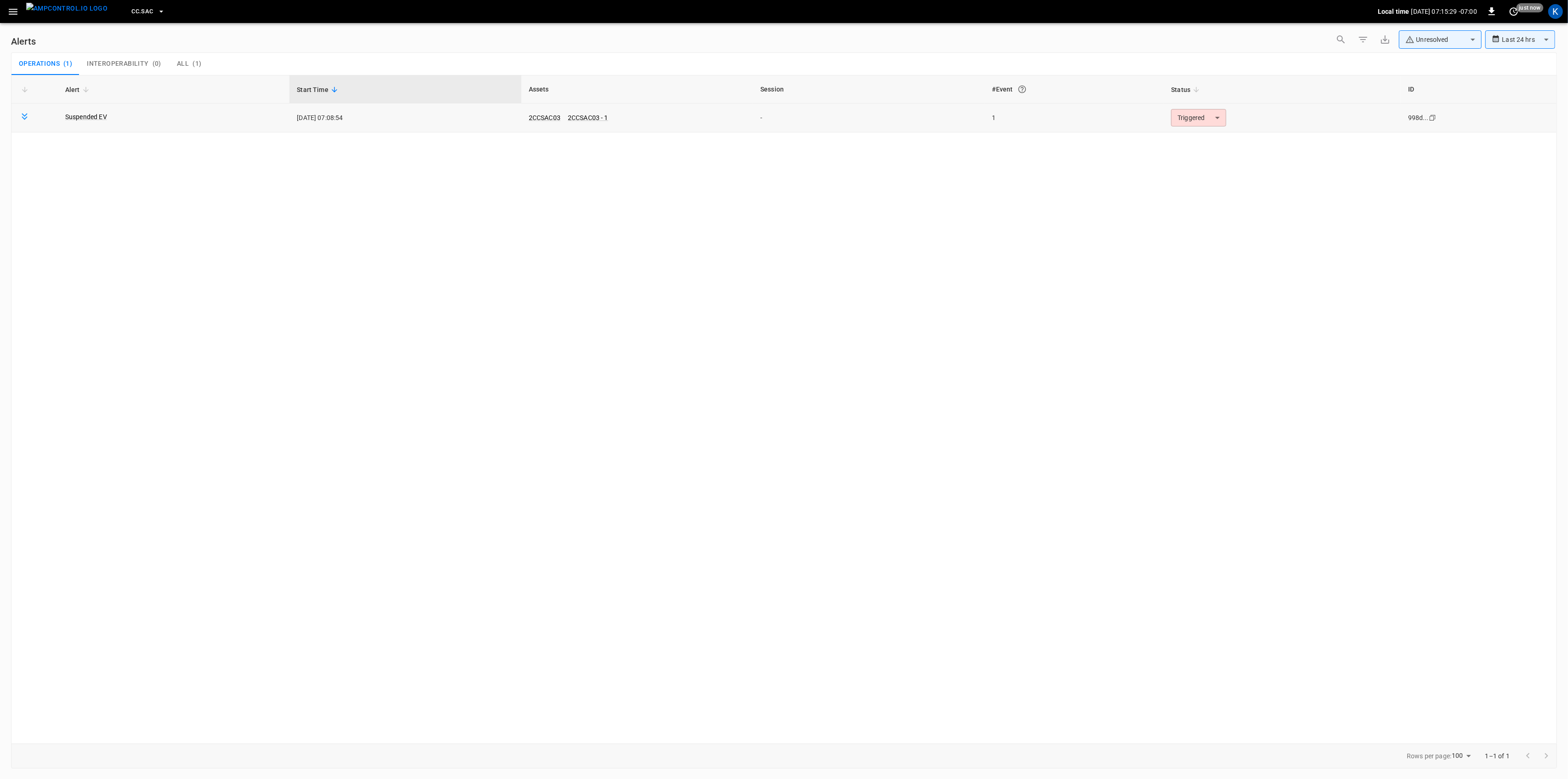
click at [1208, 122] on body "**********" at bounding box center [784, 387] width 1568 height 775
click at [1188, 143] on li "Resolved" at bounding box center [1197, 140] width 58 height 16
click at [13, 10] on icon "button" at bounding box center [13, 12] width 12 height 12
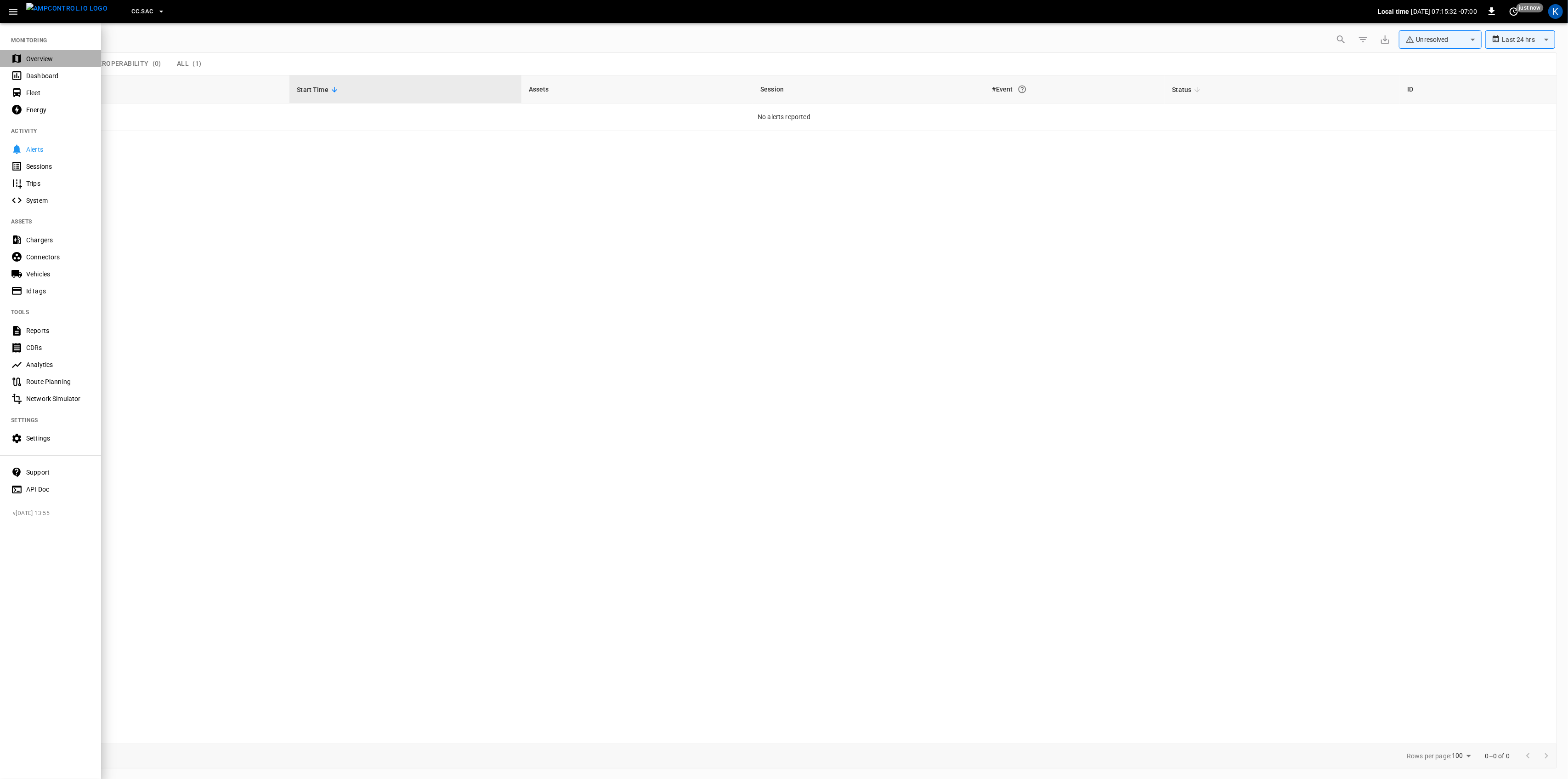
click at [30, 55] on div "Overview" at bounding box center [58, 58] width 64 height 9
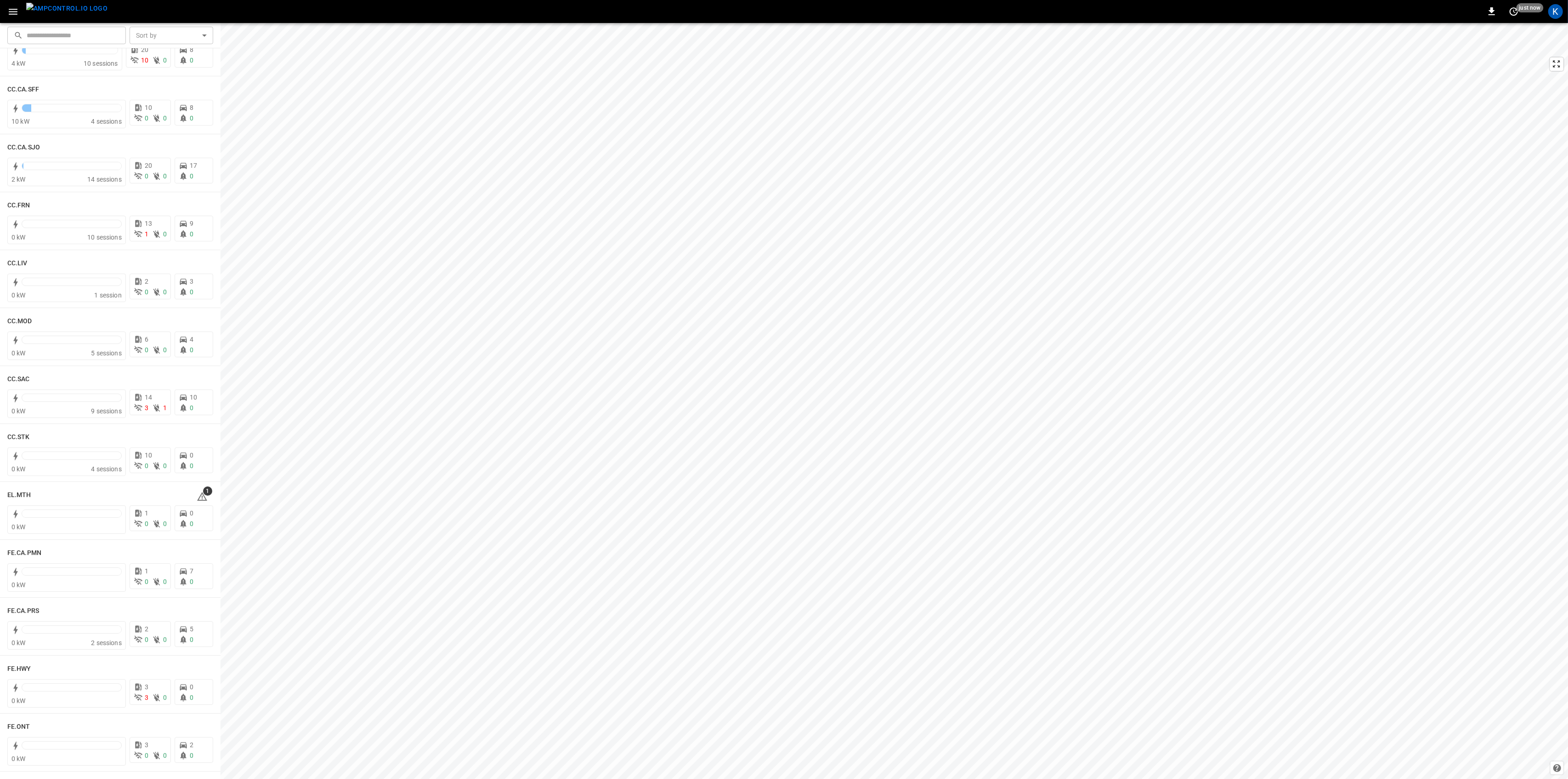
scroll to position [429, 0]
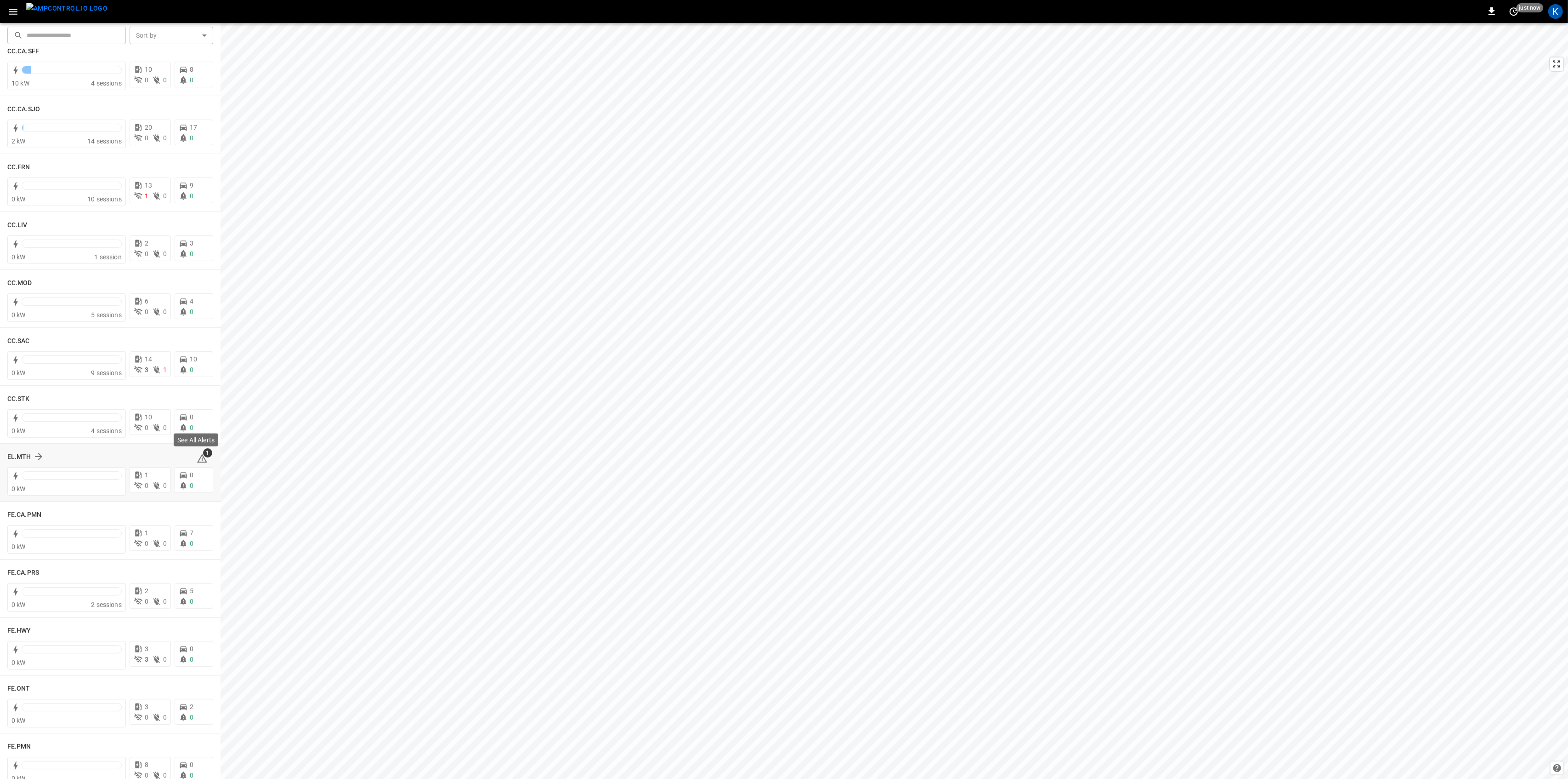
click at [205, 457] on div "1" at bounding box center [205, 456] width 16 height 15
click at [203, 458] on div "1" at bounding box center [205, 456] width 16 height 15
click at [197, 578] on icon at bounding box center [202, 580] width 10 height 9
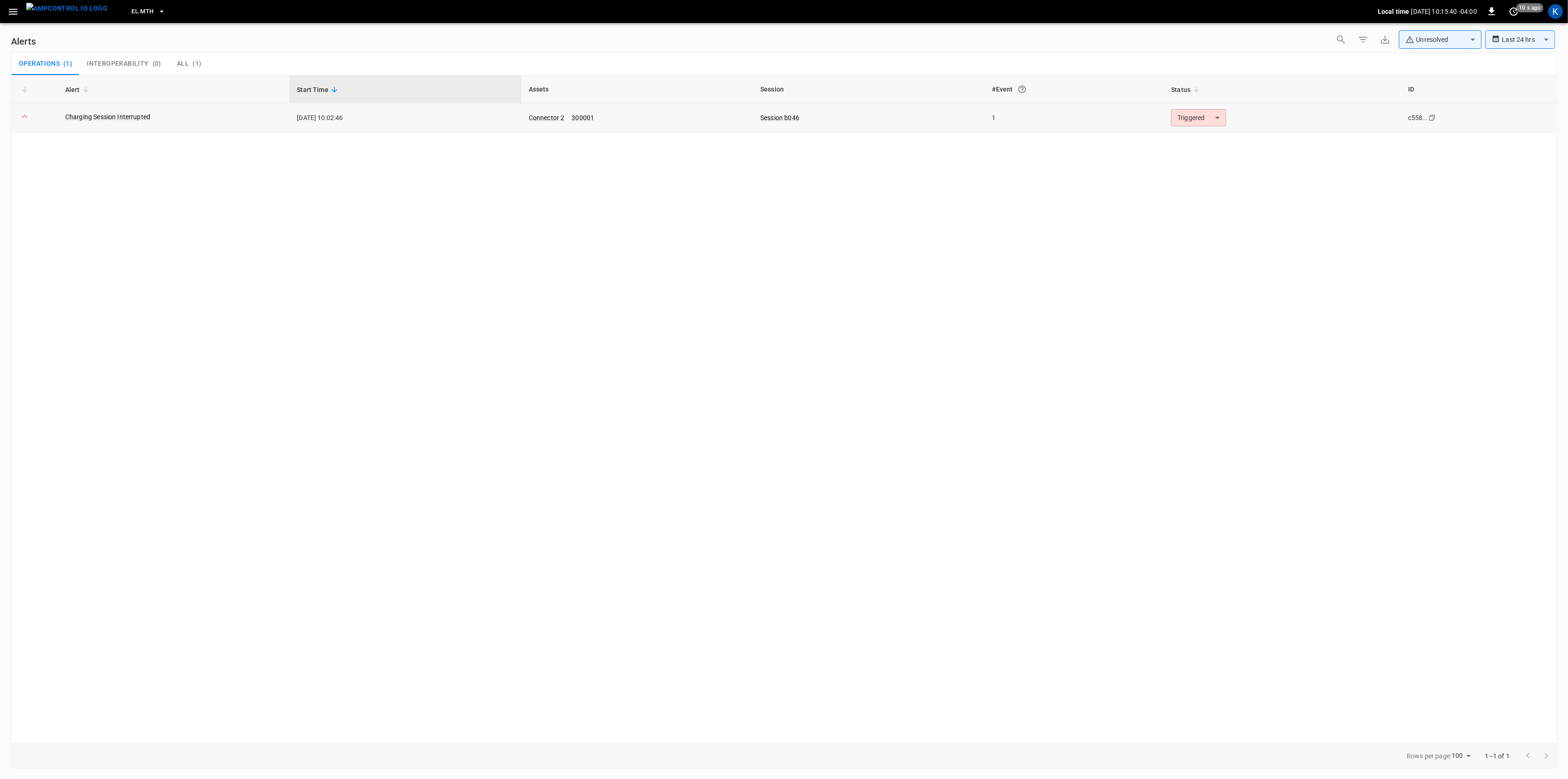
click at [1200, 121] on body "**********" at bounding box center [784, 387] width 1568 height 775
click at [1192, 139] on li "Resolved" at bounding box center [1197, 140] width 58 height 16
click at [16, 11] on icon "button" at bounding box center [13, 12] width 9 height 6
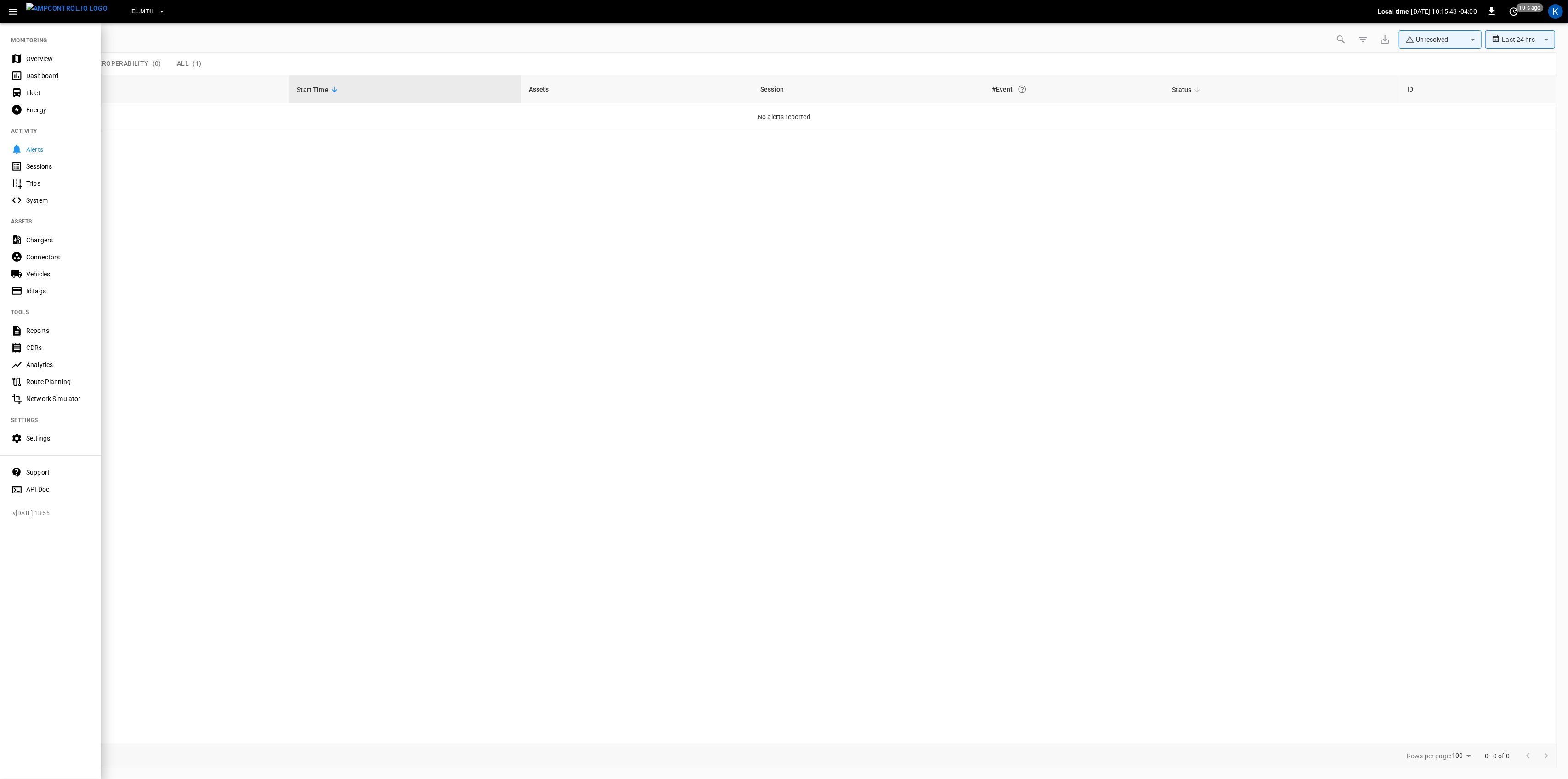
drag, startPoint x: 26, startPoint y: 57, endPoint x: 26, endPoint y: 69, distance: 12.0
click at [26, 57] on div "Overview" at bounding box center [58, 58] width 64 height 9
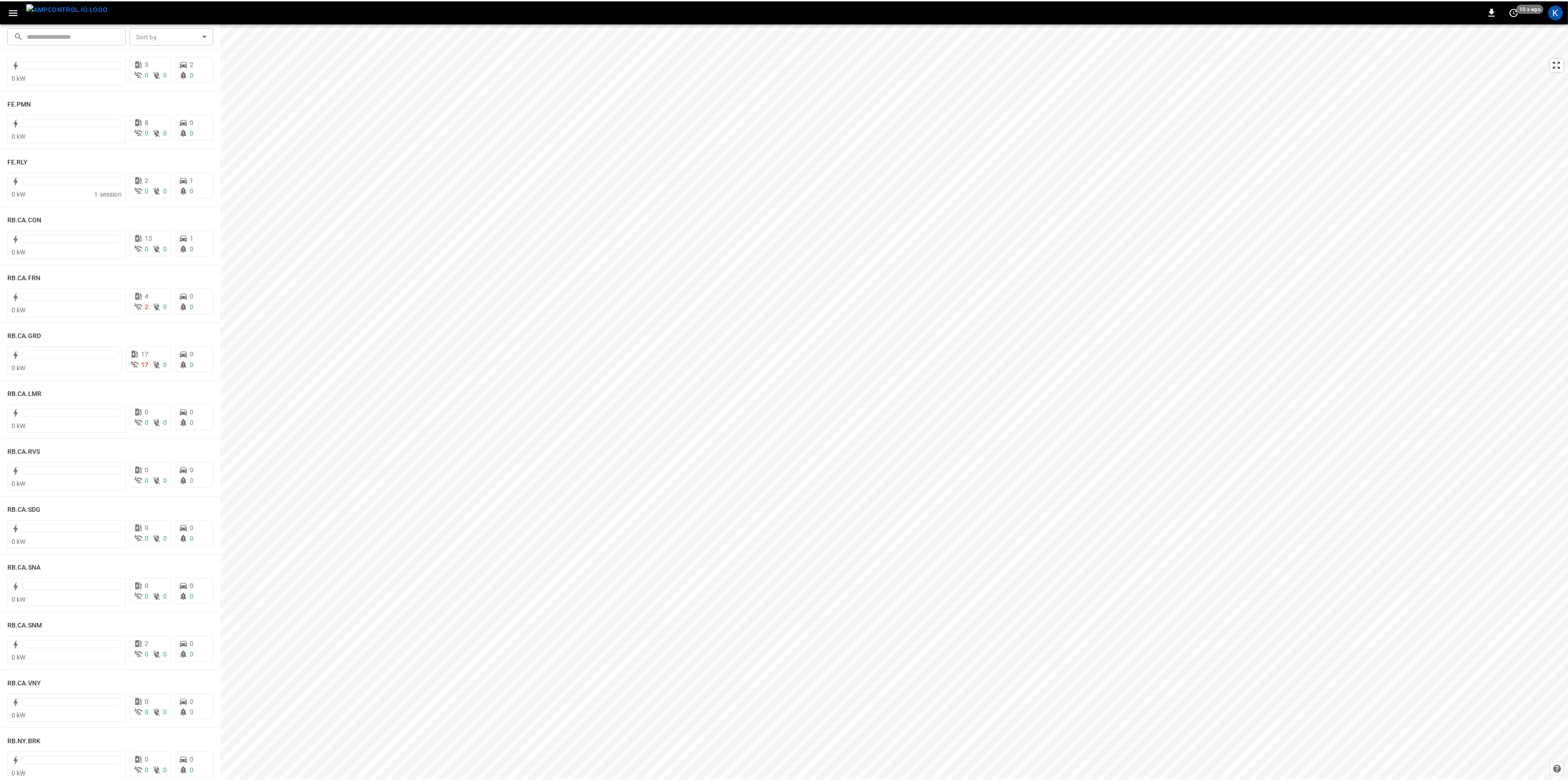
scroll to position [1106, 0]
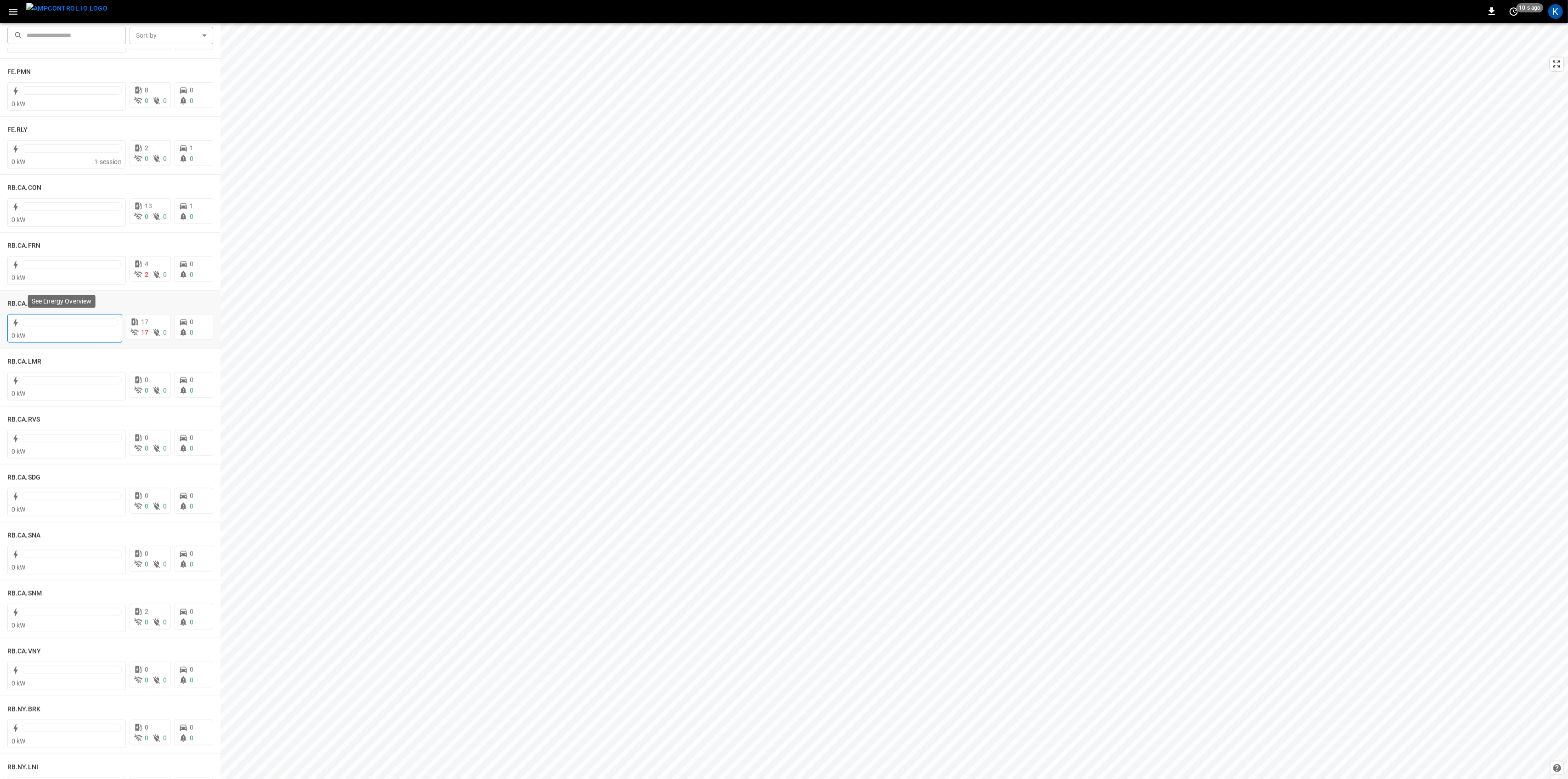
click at [78, 326] on div at bounding box center [69, 324] width 96 height 13
